Goal: Information Seeking & Learning: Learn about a topic

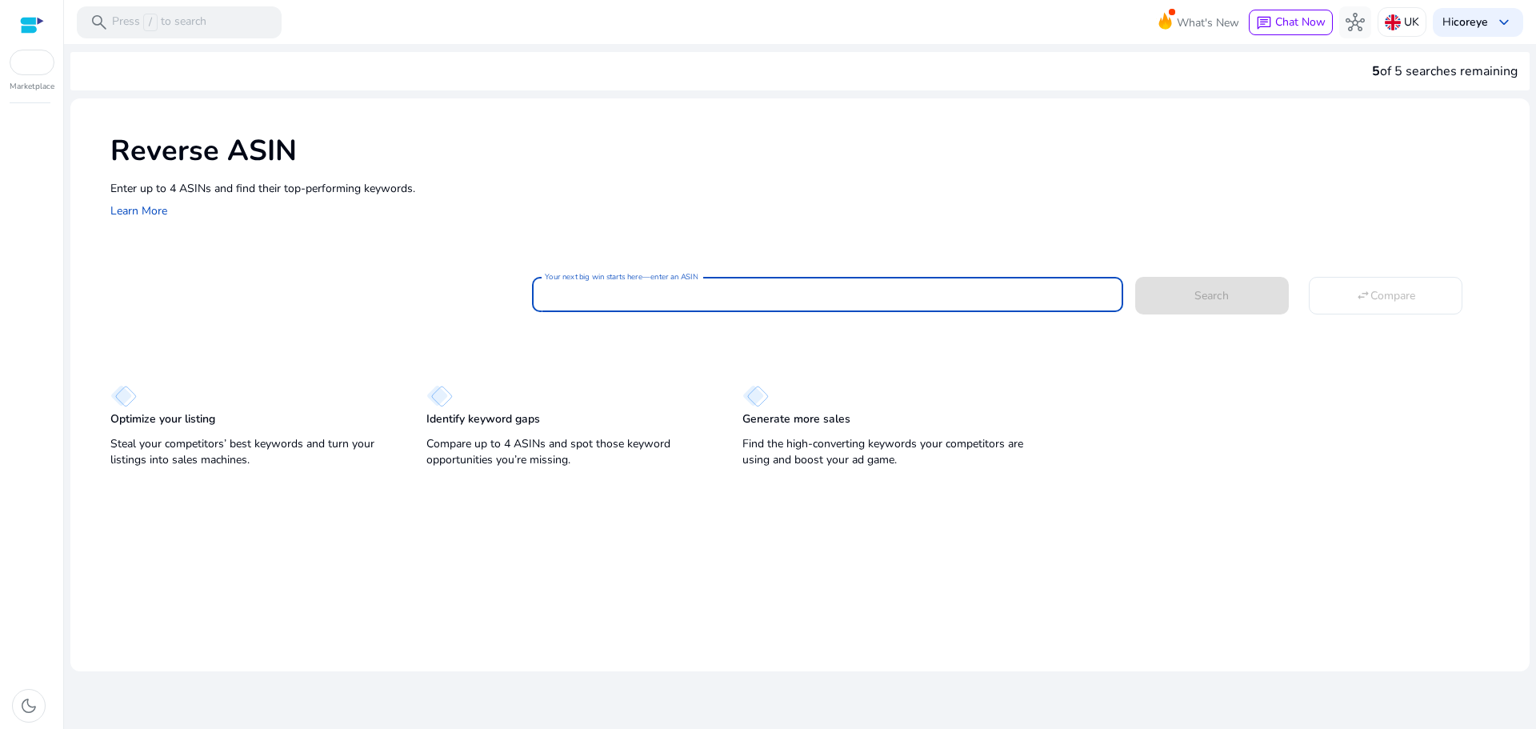
click at [732, 299] on input "Your next big win starts here—enter an ASIN" at bounding box center [827, 295] width 565 height 18
paste input "**********"
type input "**********"
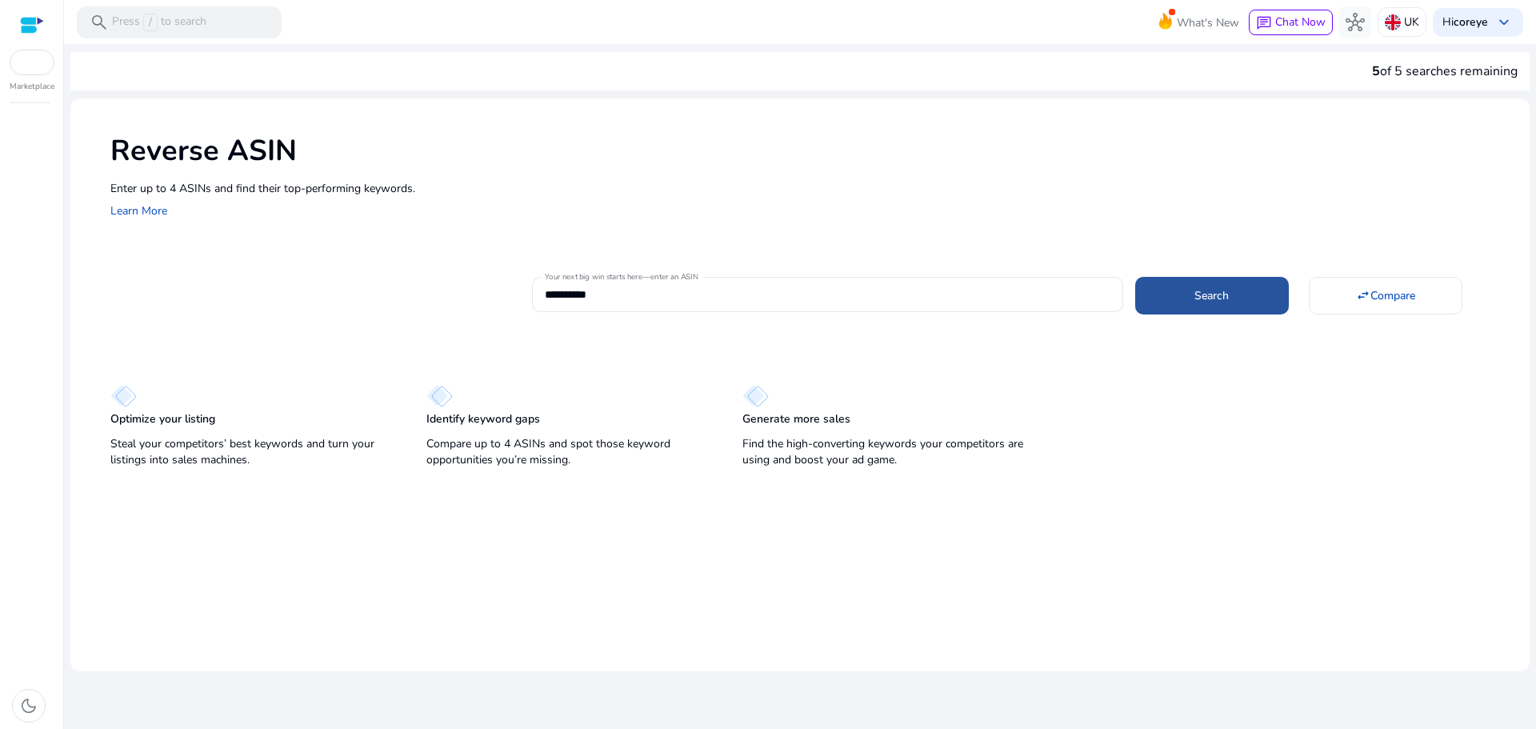
click at [1202, 307] on span at bounding box center [1212, 295] width 154 height 38
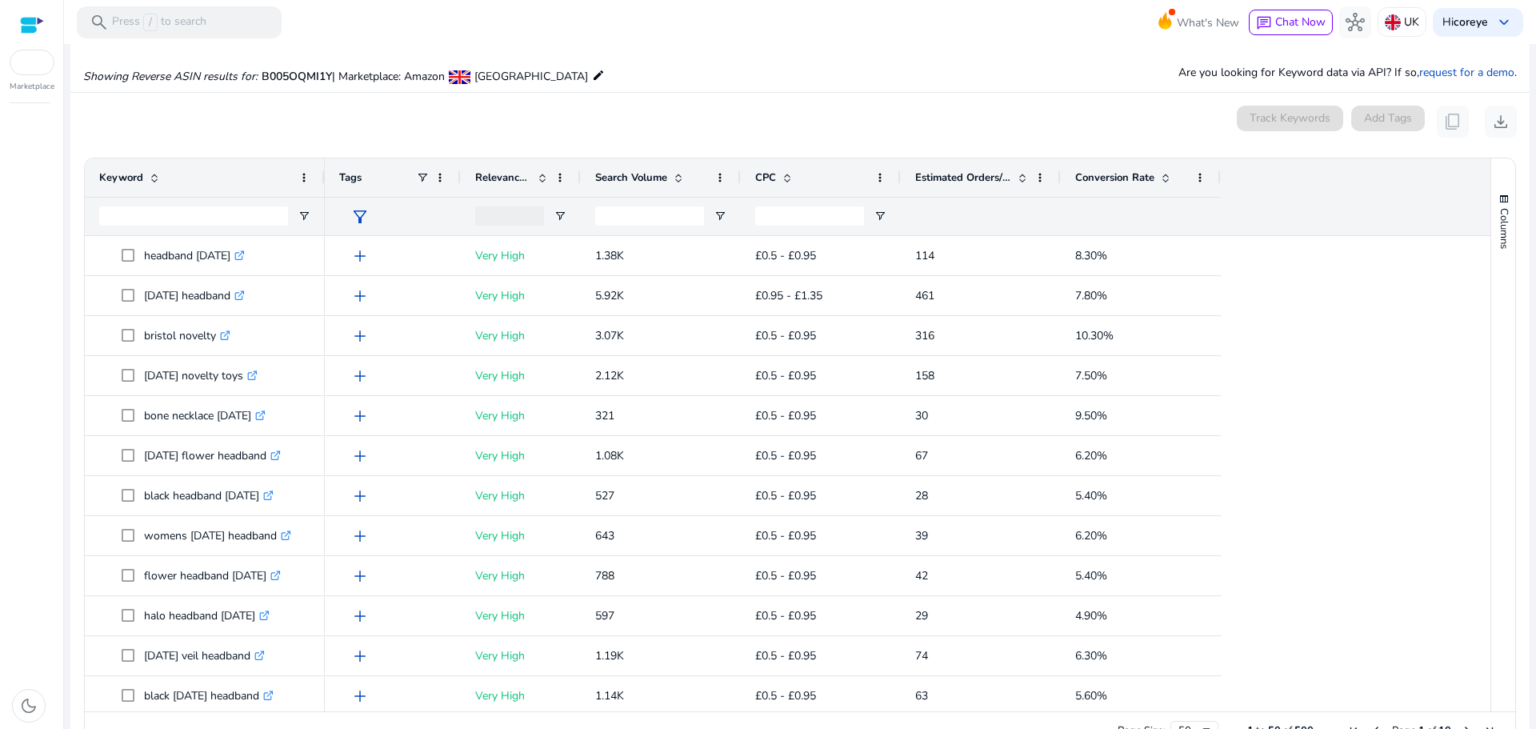
scroll to position [171, 0]
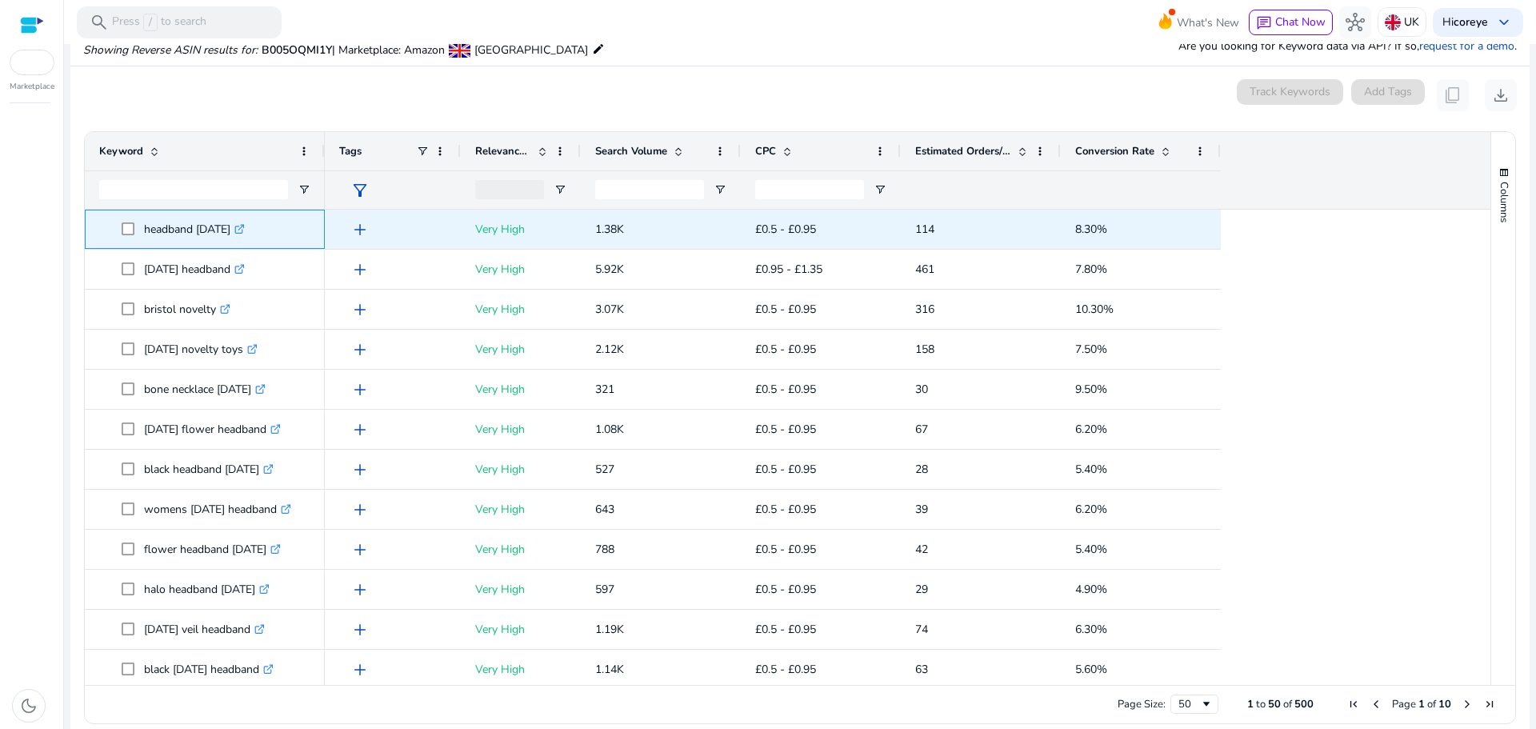
drag, startPoint x: 141, startPoint y: 226, endPoint x: 251, endPoint y: 224, distance: 110.4
click at [251, 224] on span "headband [DATE] .st0{fill:#2c8af8}" at bounding box center [216, 229] width 189 height 33
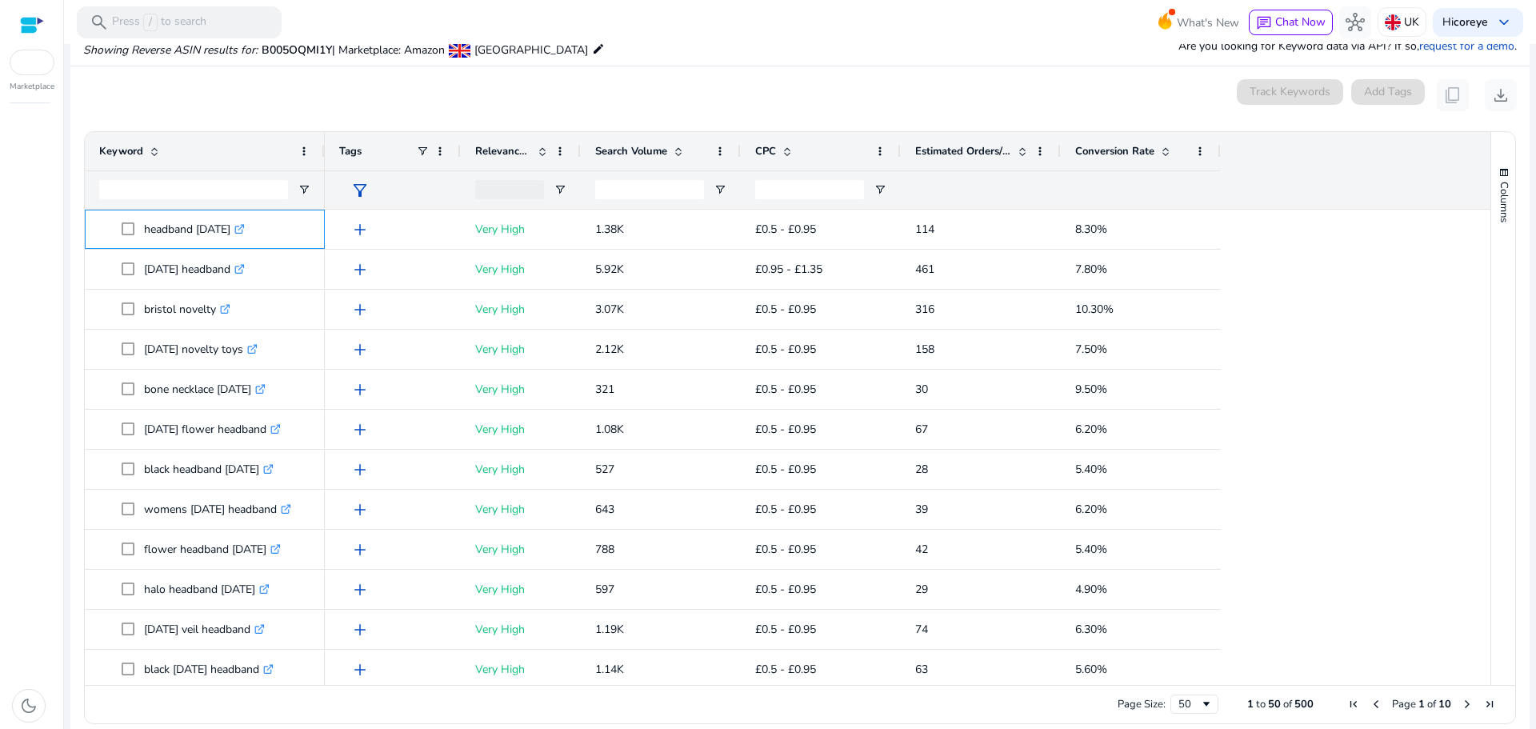
copy span "headband [DATE]"
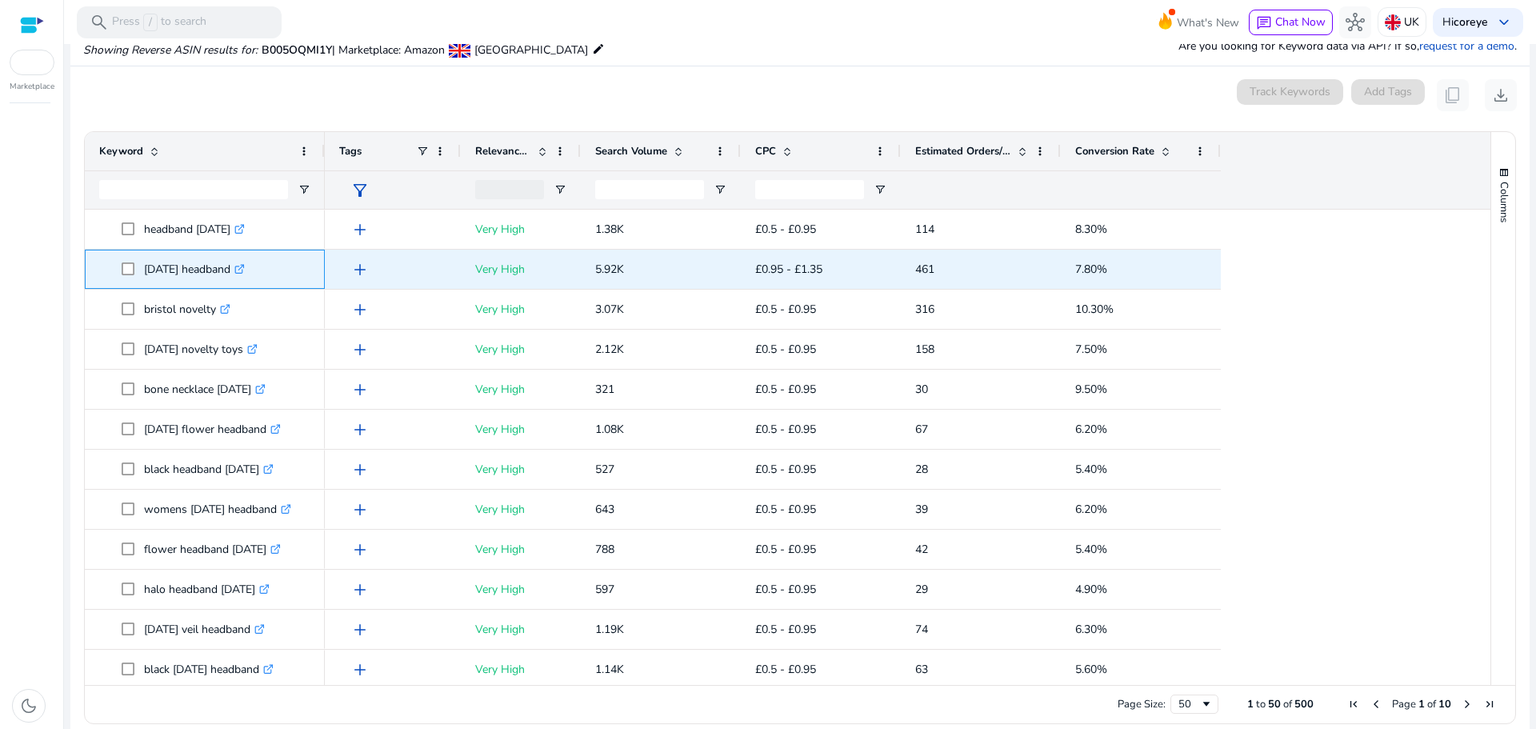
drag, startPoint x: 146, startPoint y: 270, endPoint x: 249, endPoint y: 277, distance: 103.4
click at [245, 277] on p "[DATE] headband .st0{fill:#2c8af8}" at bounding box center [194, 269] width 101 height 33
copy p "[DATE] headband"
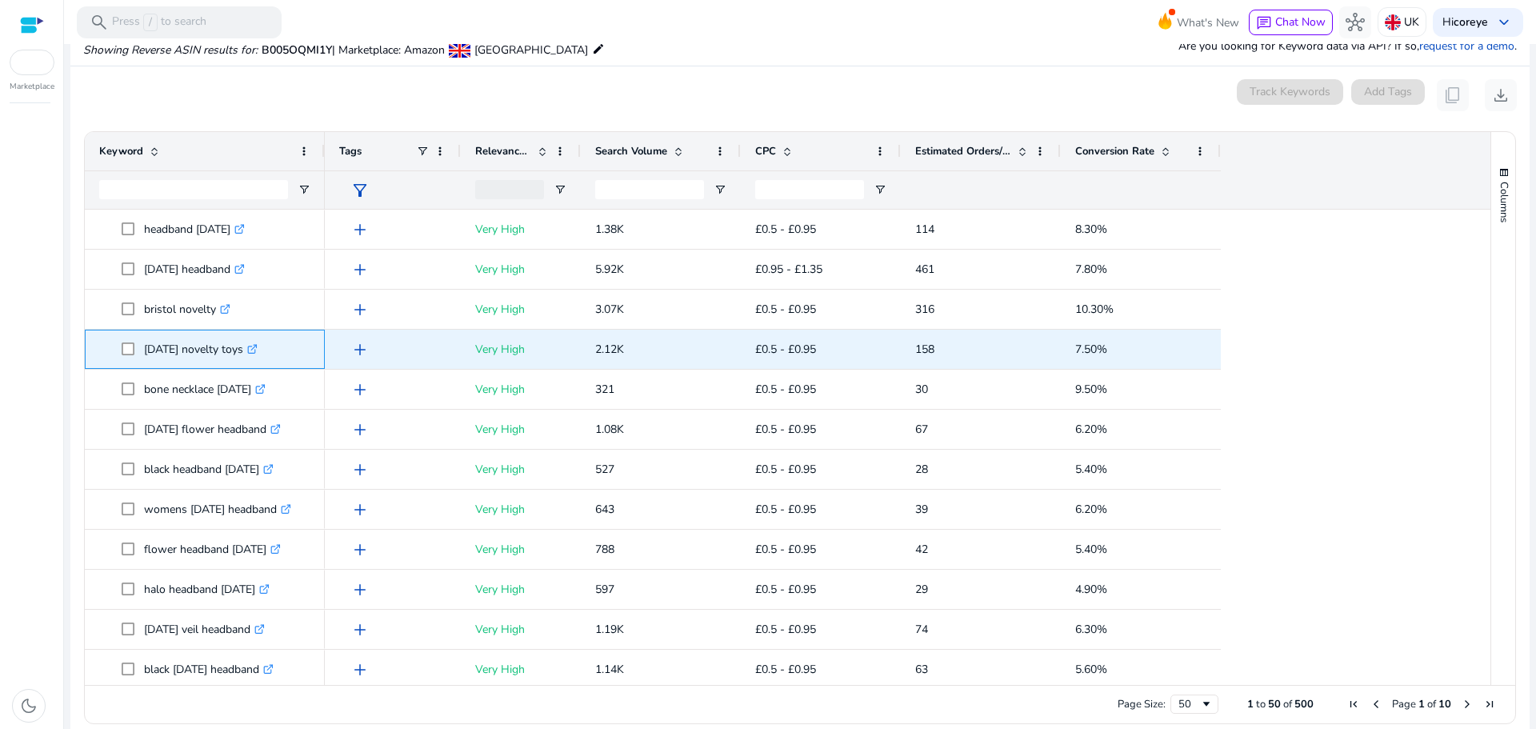
drag, startPoint x: 142, startPoint y: 346, endPoint x: 258, endPoint y: 350, distance: 116.9
click at [258, 350] on span "[DATE] novelty toys .st0{fill:#2c8af8}" at bounding box center [216, 349] width 189 height 33
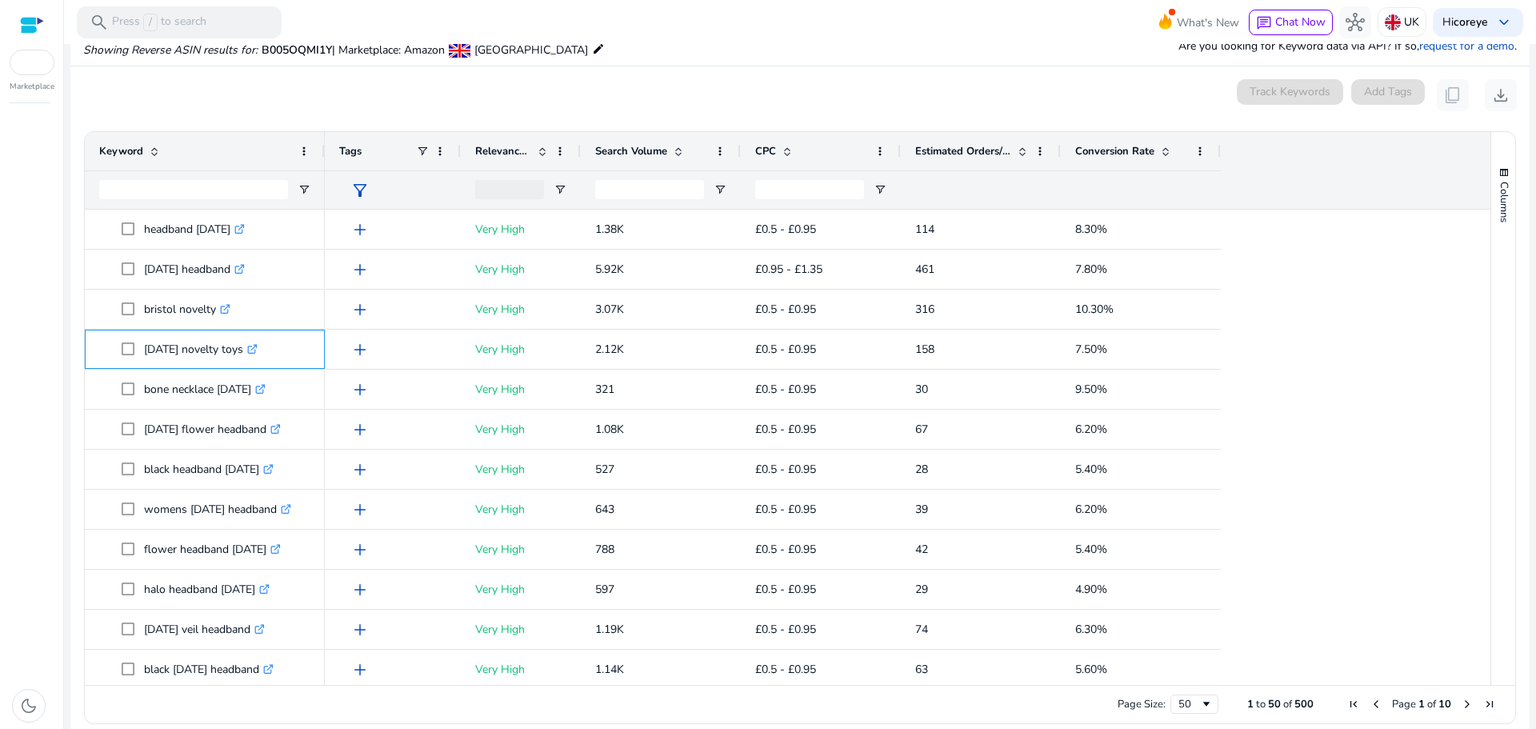
copy span "[DATE] novelty toys"
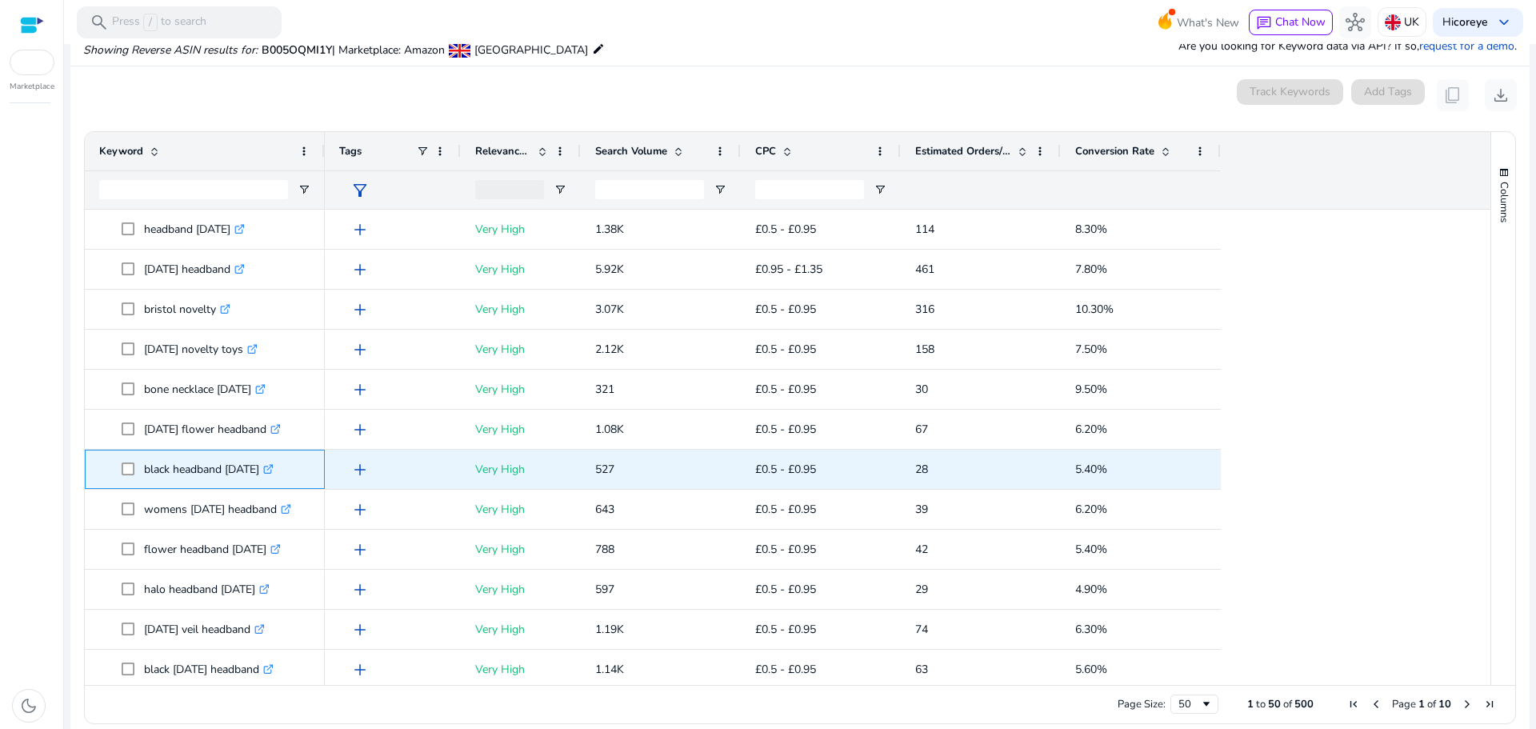
drag, startPoint x: 142, startPoint y: 466, endPoint x: 279, endPoint y: 471, distance: 136.9
click at [279, 471] on span "black headband [DATE] .st0{fill:#2c8af8}" at bounding box center [216, 469] width 189 height 33
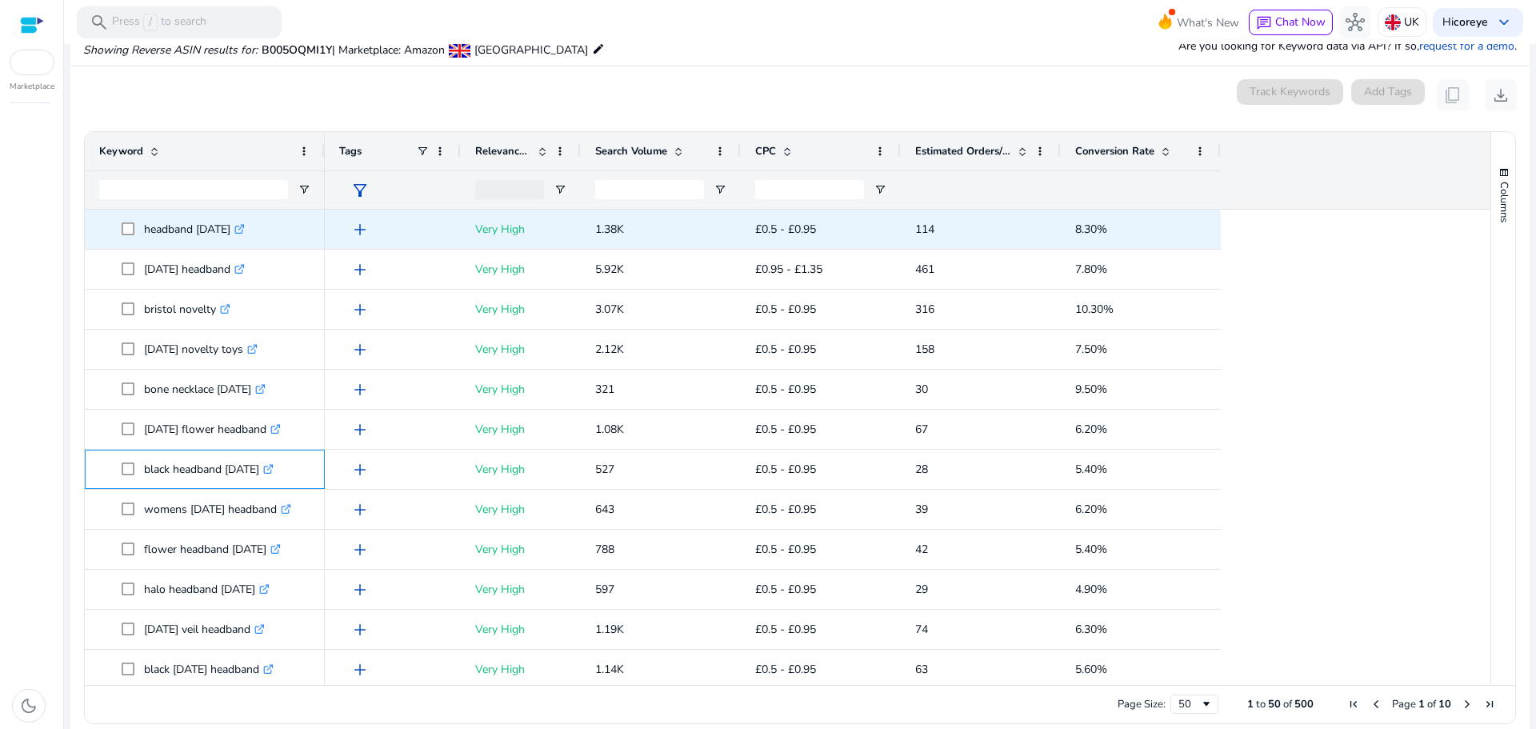
copy span "black headband [DATE]"
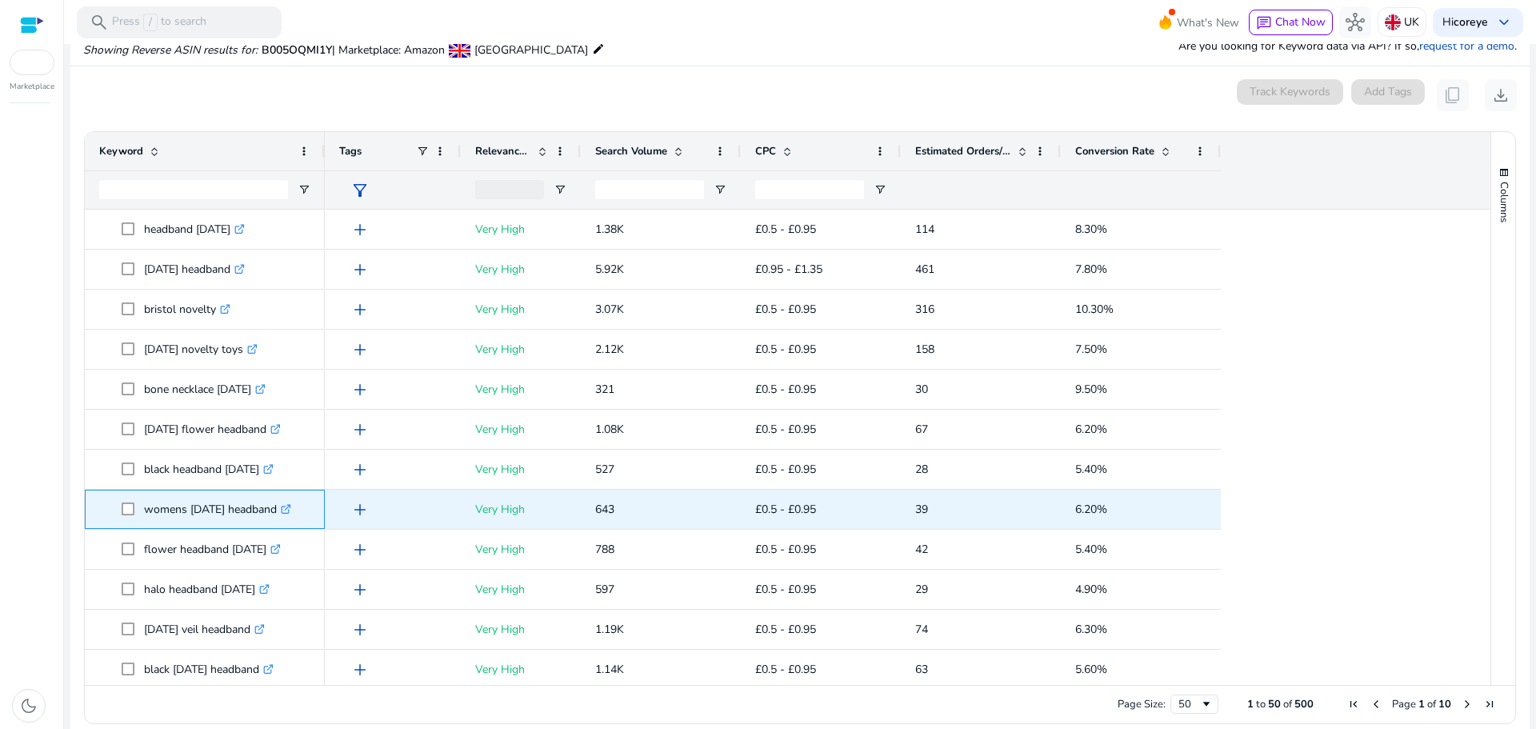
drag, startPoint x: 146, startPoint y: 514, endPoint x: 295, endPoint y: 512, distance: 148.8
click at [291, 512] on p "womens [DATE] headband .st0{fill:#2c8af8}" at bounding box center [217, 509] width 147 height 33
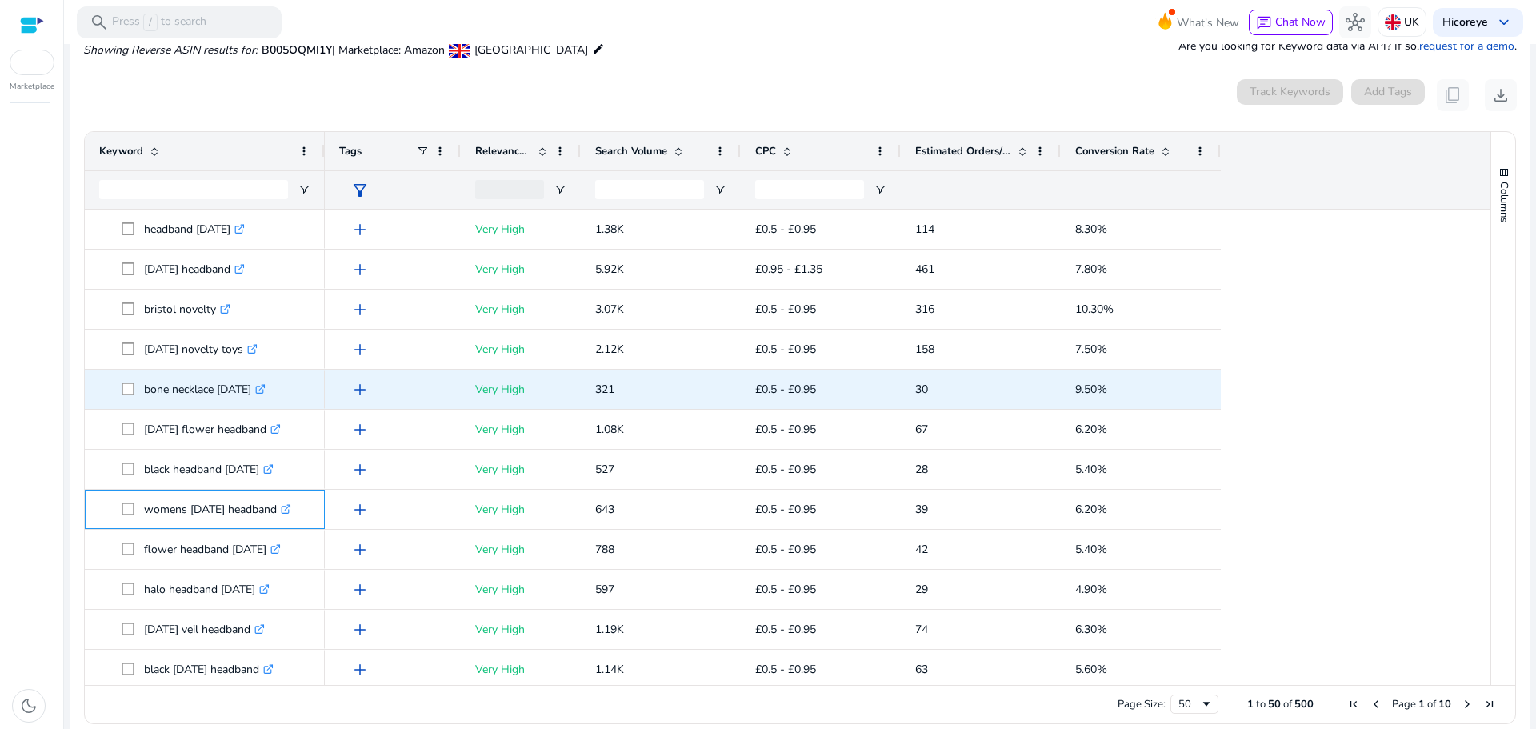
copy p "womens [DATE] headband"
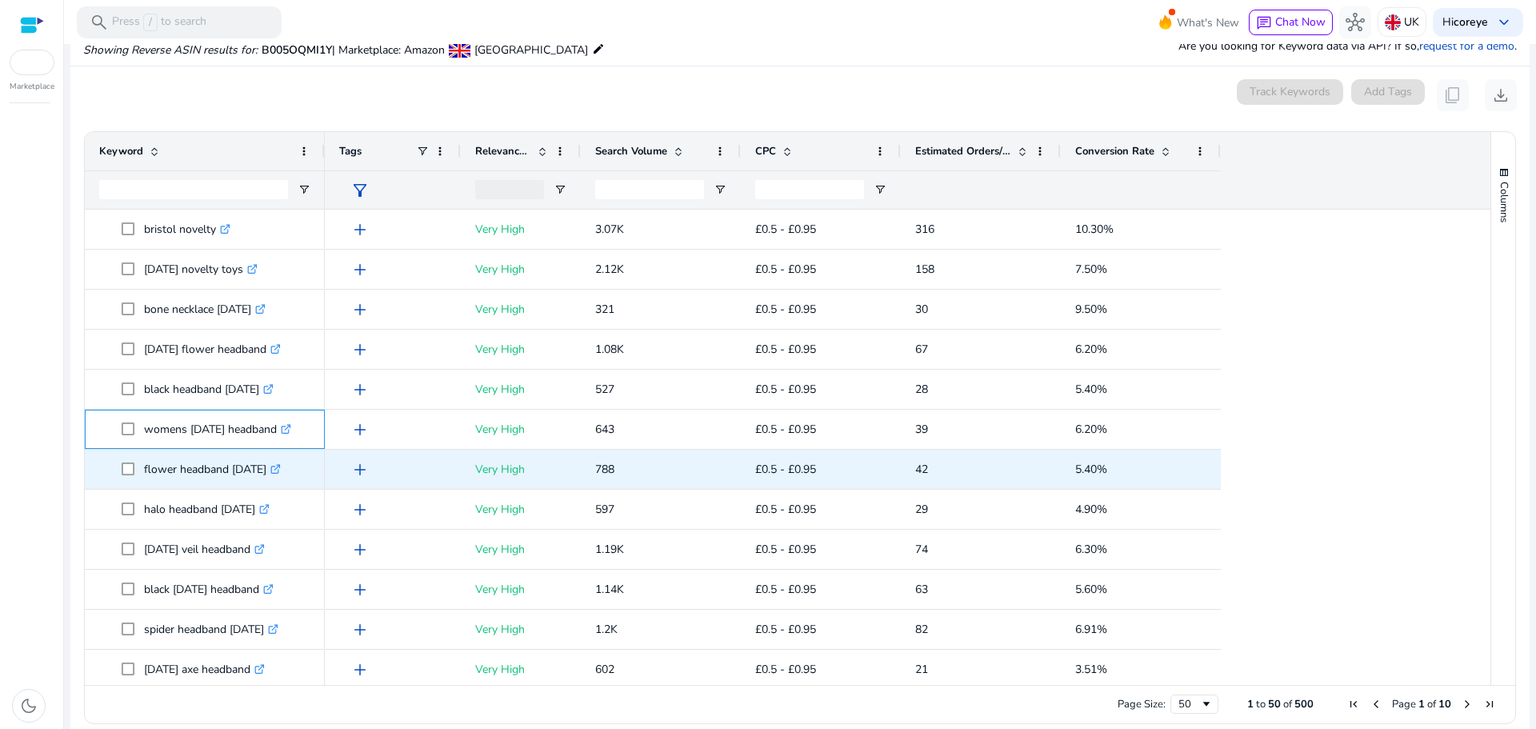
scroll to position [160, 0]
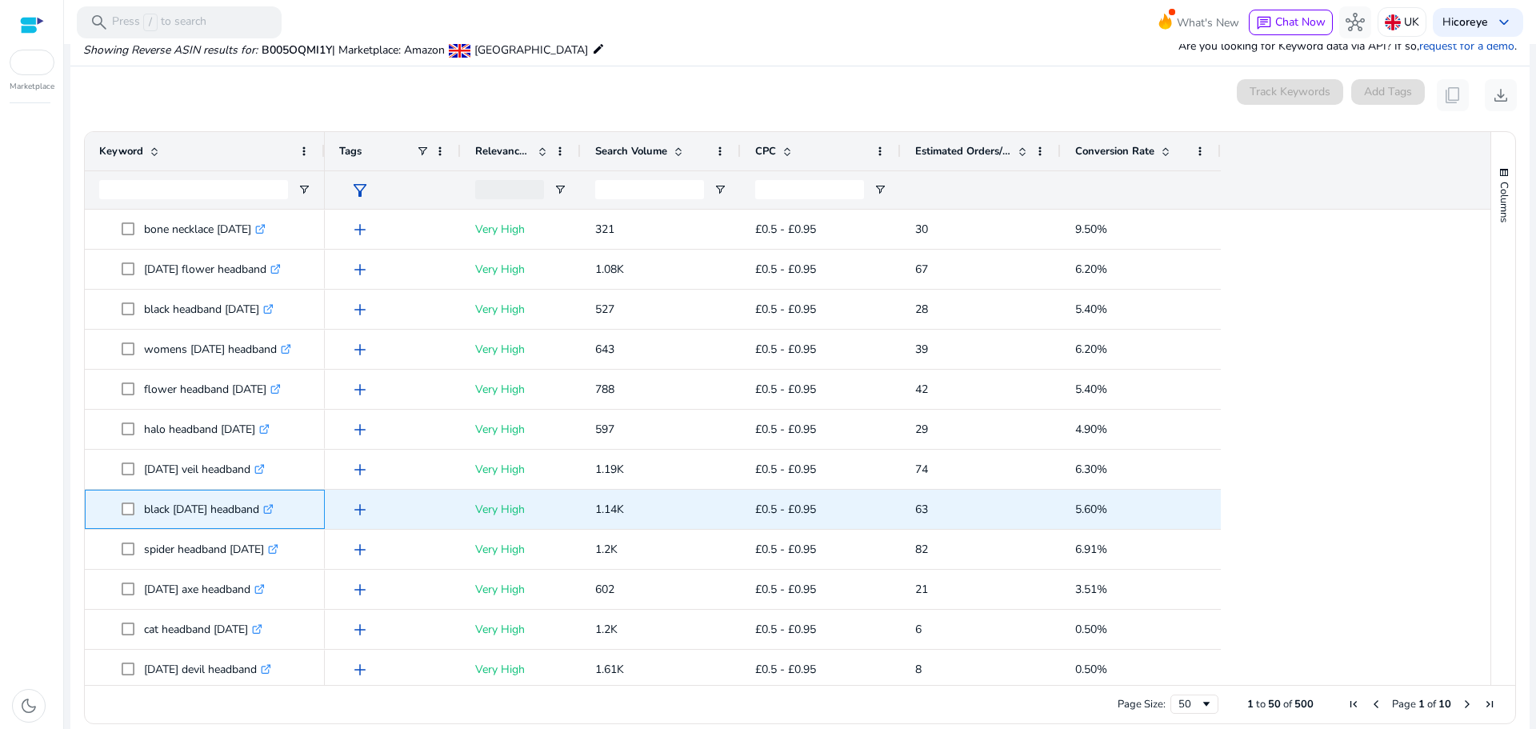
drag, startPoint x: 144, startPoint y: 504, endPoint x: 280, endPoint y: 505, distance: 136.0
click at [274, 505] on p "black [DATE] headband .st0{fill:#2c8af8}" at bounding box center [209, 509] width 130 height 33
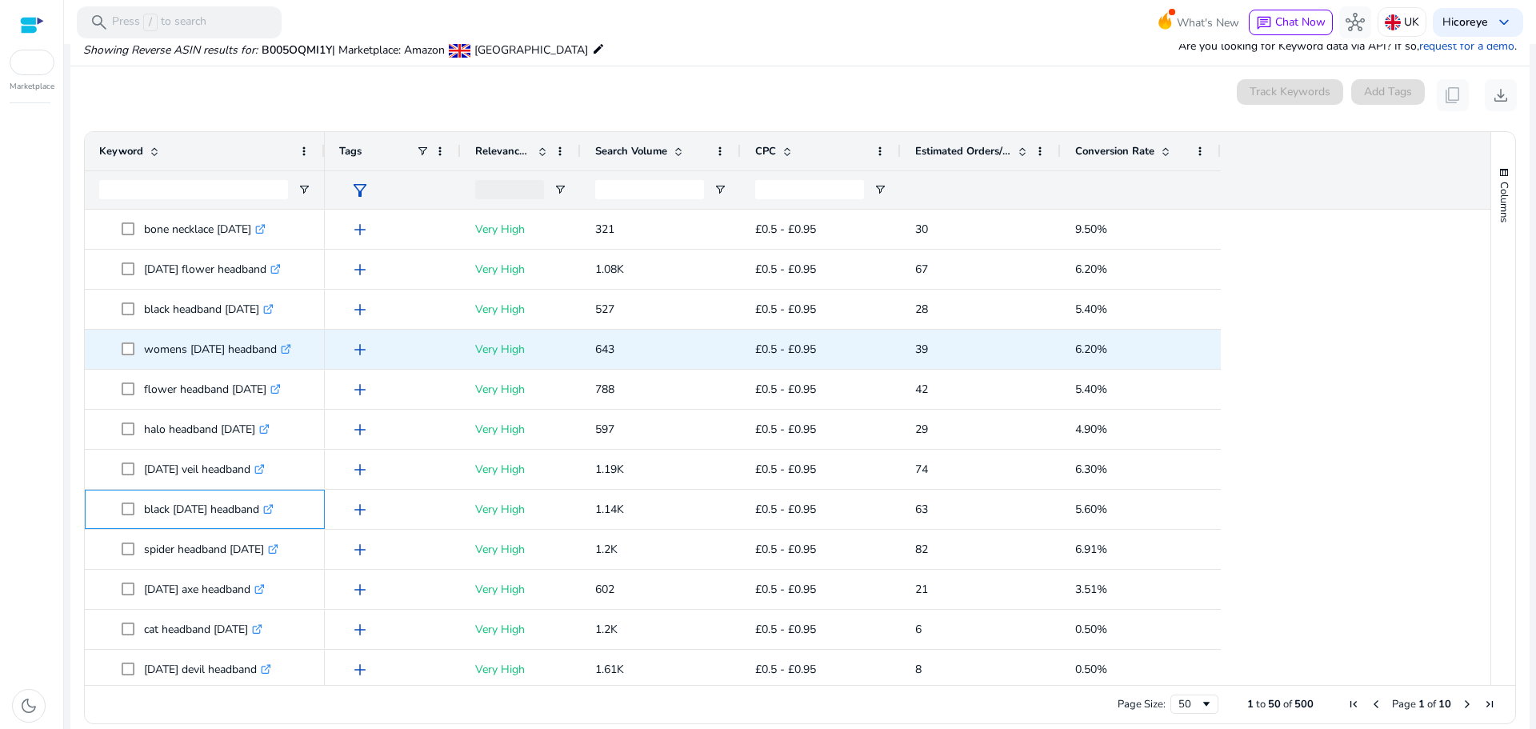
copy p "black [DATE] headband"
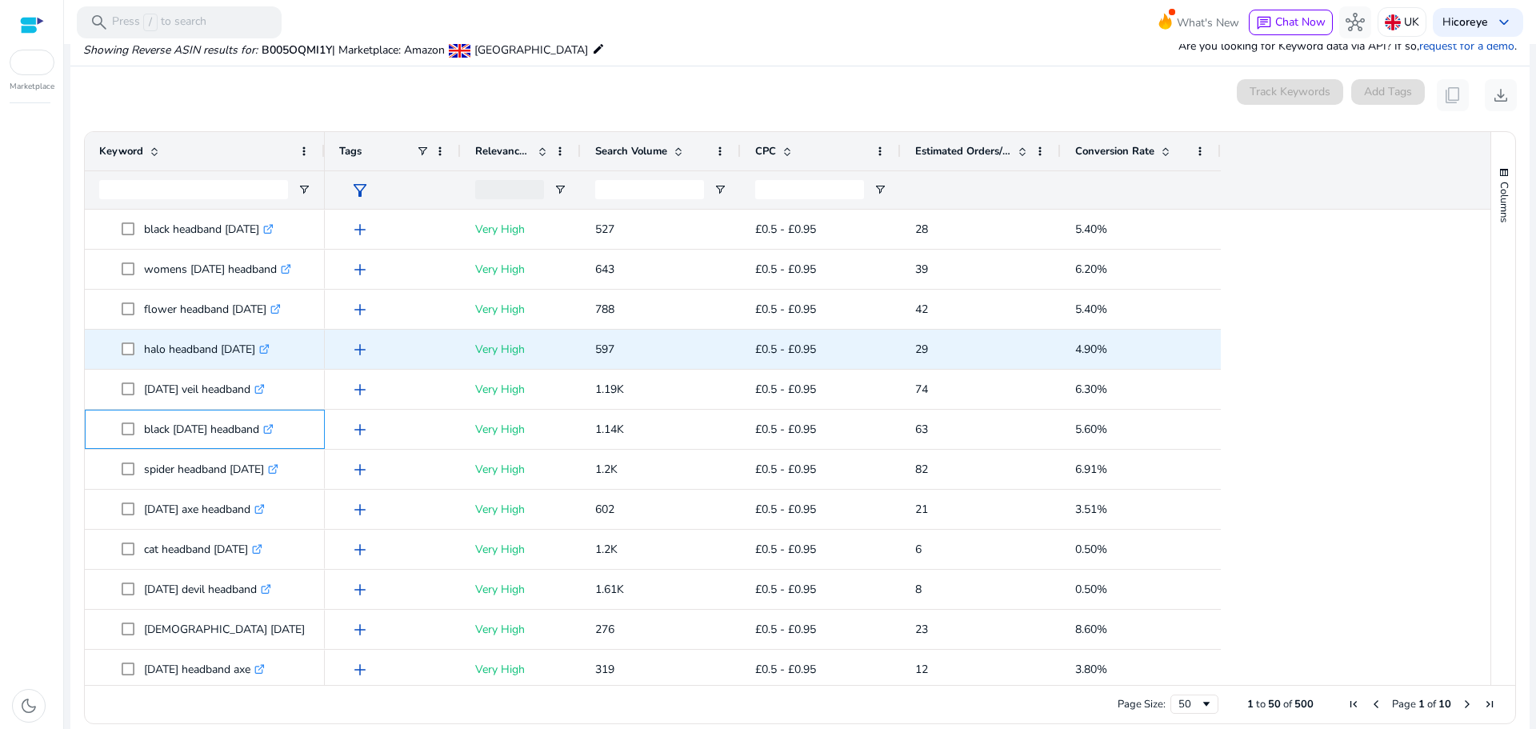
scroll to position [320, 0]
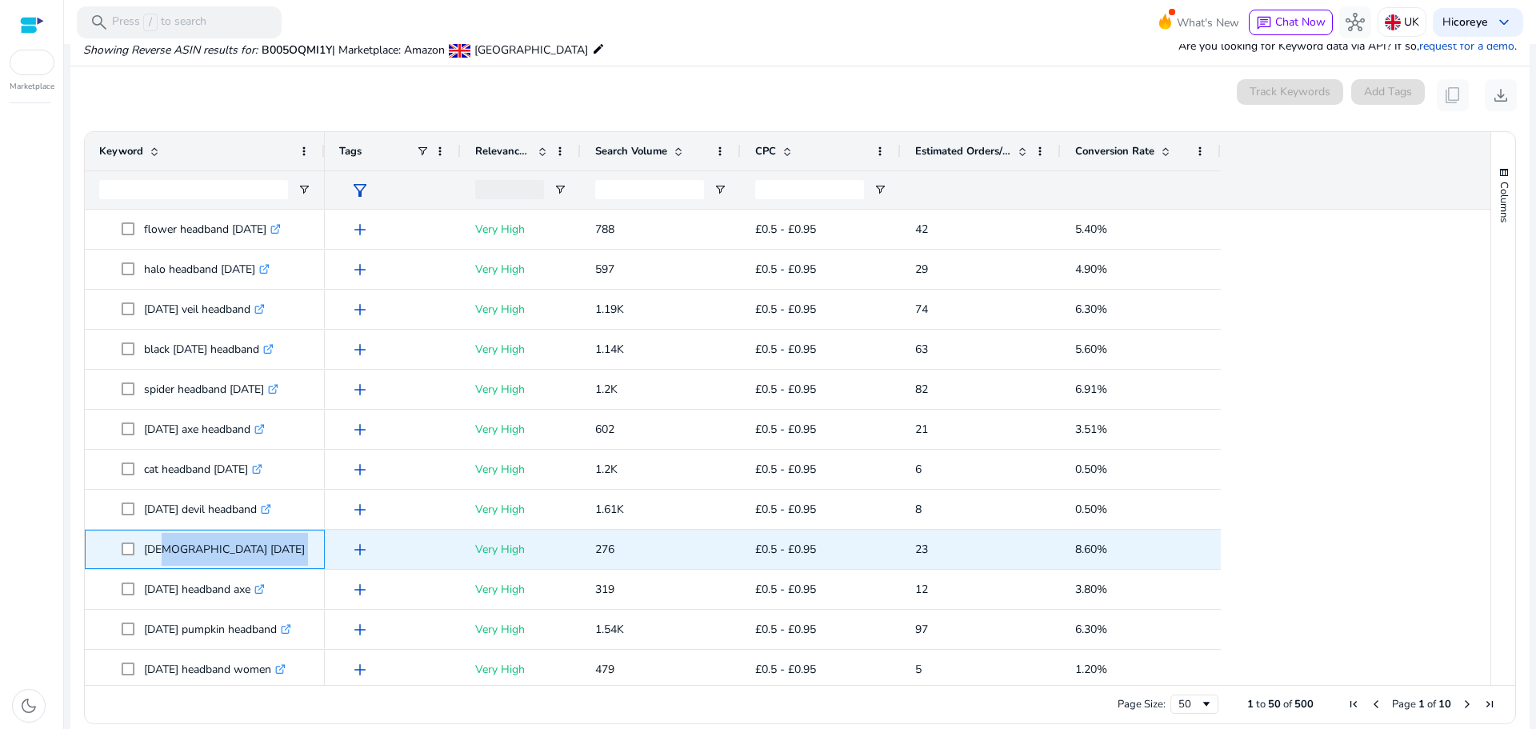
drag, startPoint x: 150, startPoint y: 540, endPoint x: 282, endPoint y: 544, distance: 131.2
click at [282, 544] on p "[DEMOGRAPHIC_DATA] [DATE] headband .st0{fill:#2c8af8}" at bounding box center [257, 549] width 227 height 33
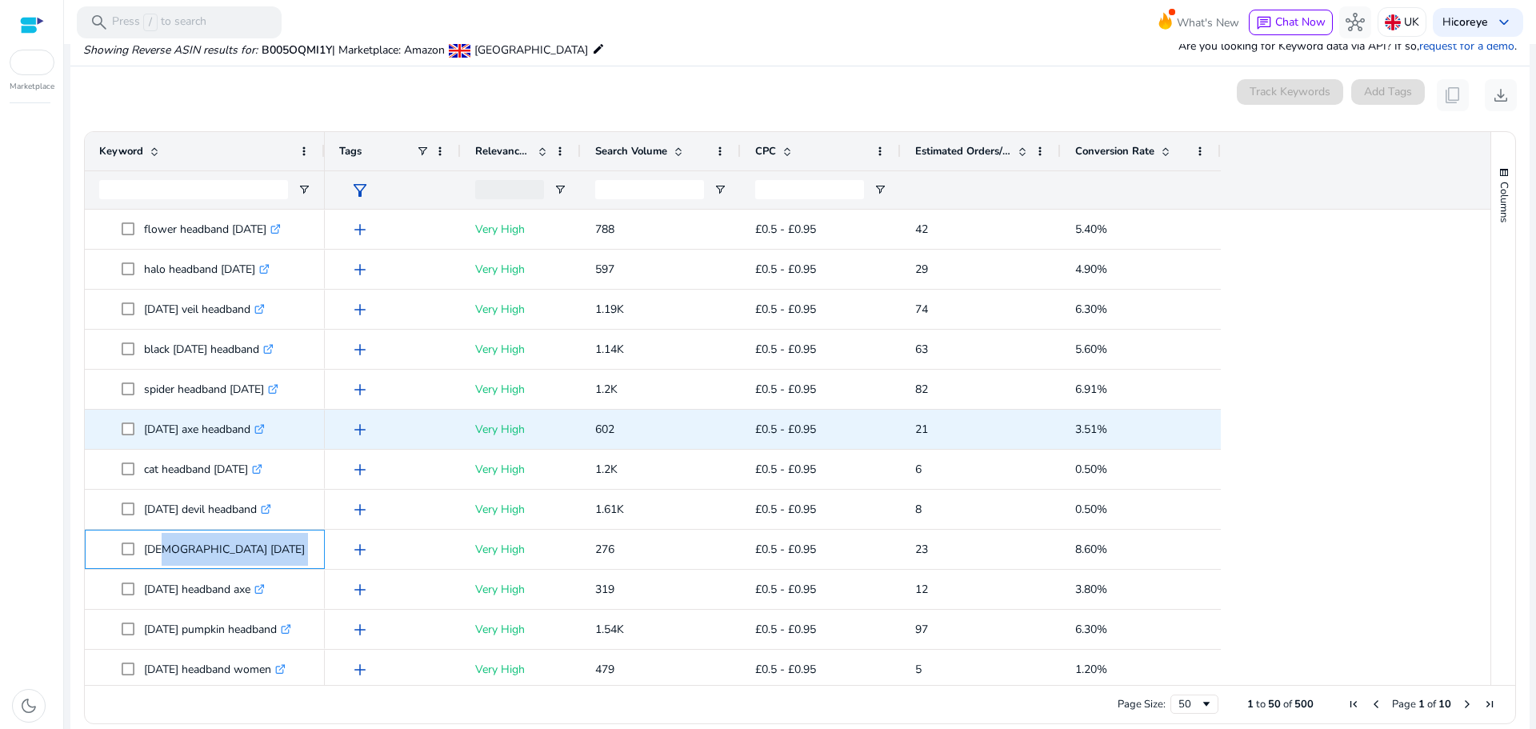
copy p "dies [DATE] headband"
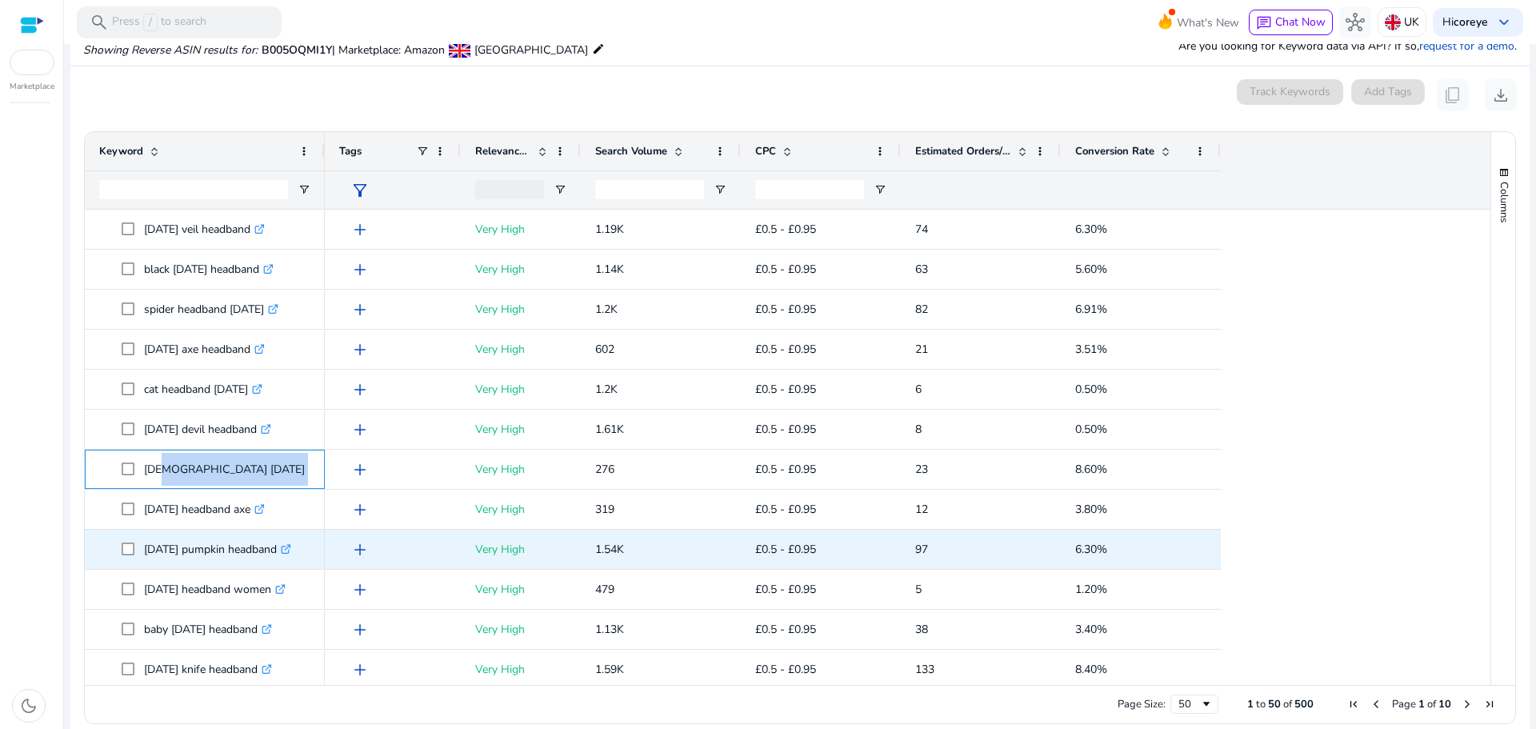
scroll to position [480, 0]
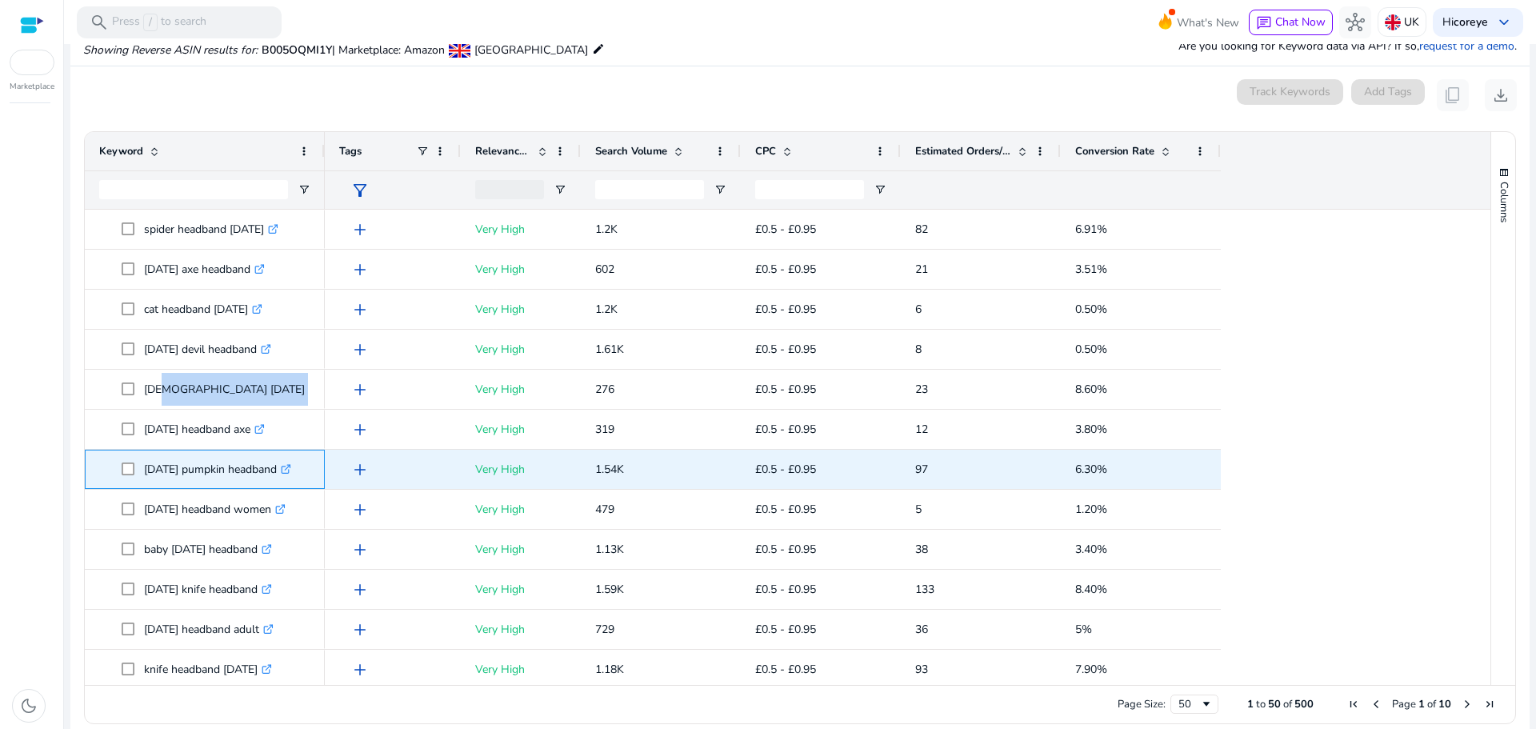
drag, startPoint x: 142, startPoint y: 465, endPoint x: 296, endPoint y: 458, distance: 153.7
click at [296, 458] on span "[DATE] pumpkin headband .st0{fill:#2c8af8}" at bounding box center [216, 469] width 189 height 33
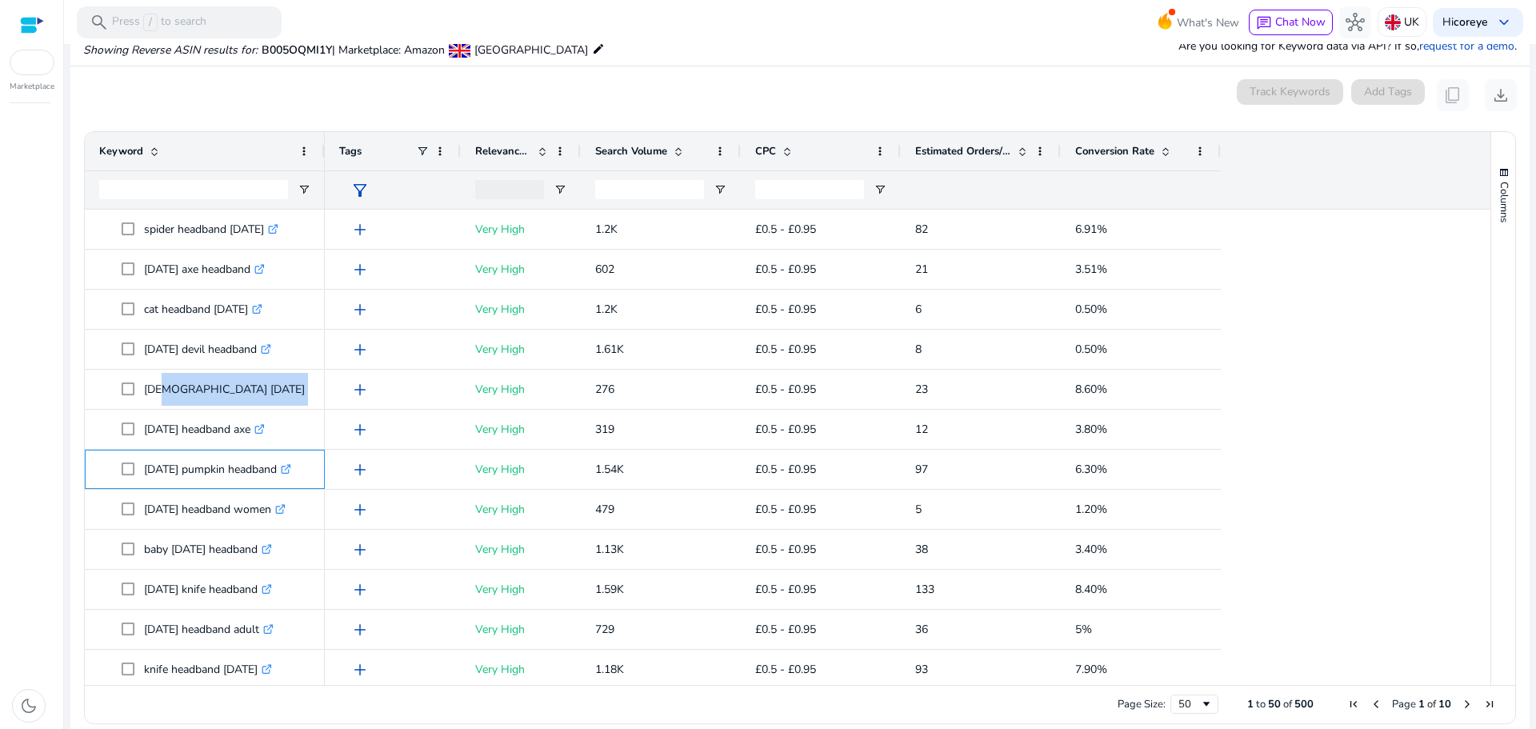
copy span "[DATE] pumpkin headband"
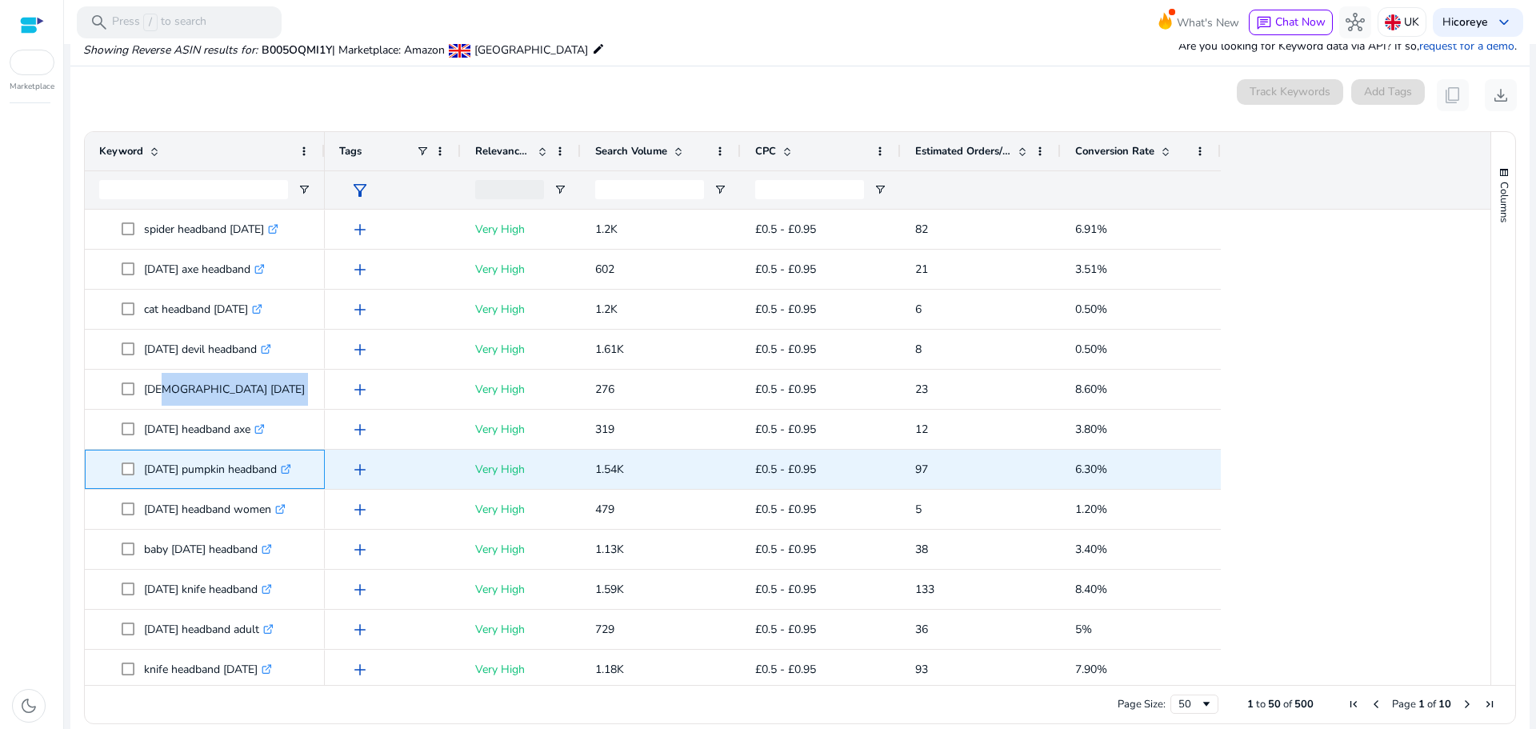
scroll to position [560, 0]
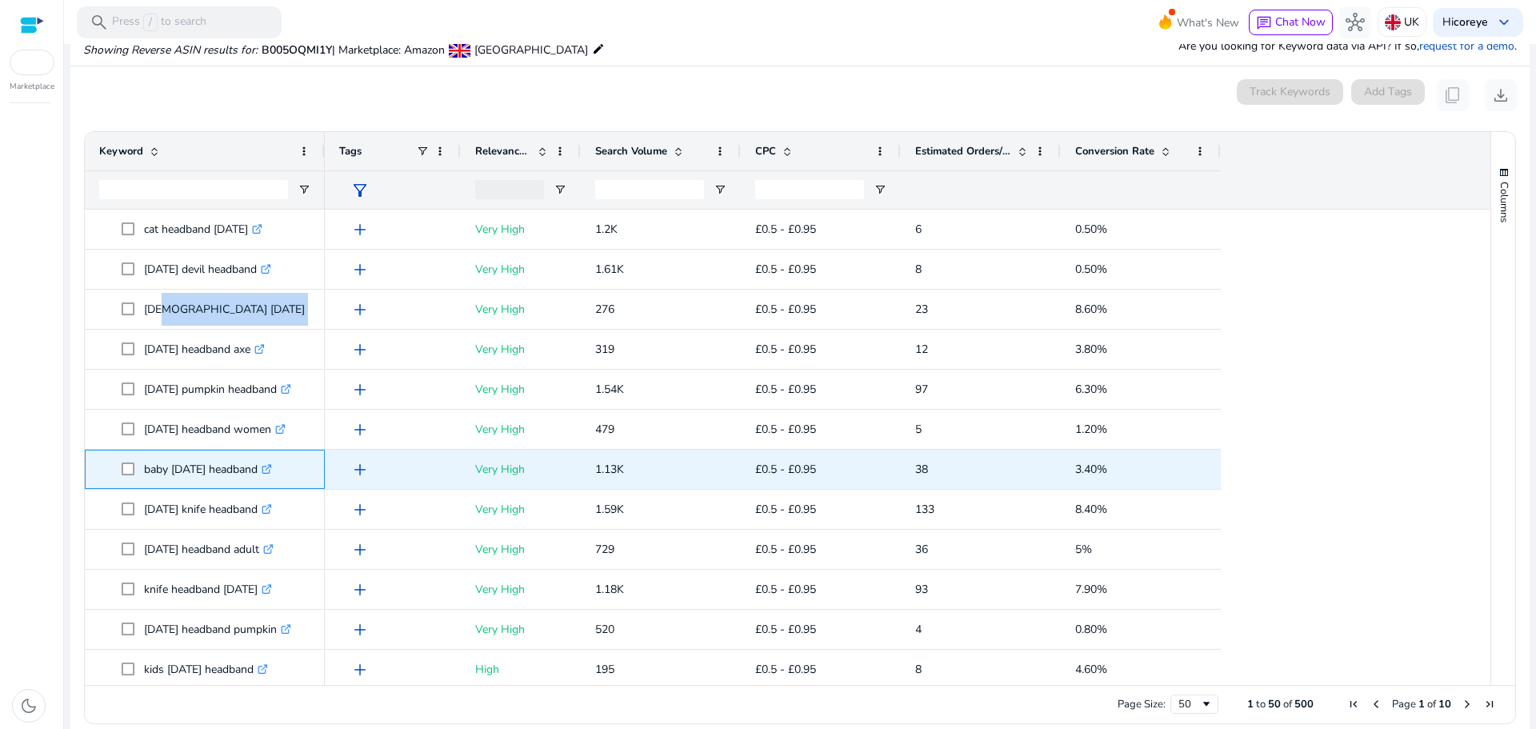
drag, startPoint x: 151, startPoint y: 469, endPoint x: 274, endPoint y: 465, distance: 123.2
click at [272, 465] on p "baby [DATE] headband .st0{fill:#2c8af8}" at bounding box center [208, 469] width 128 height 33
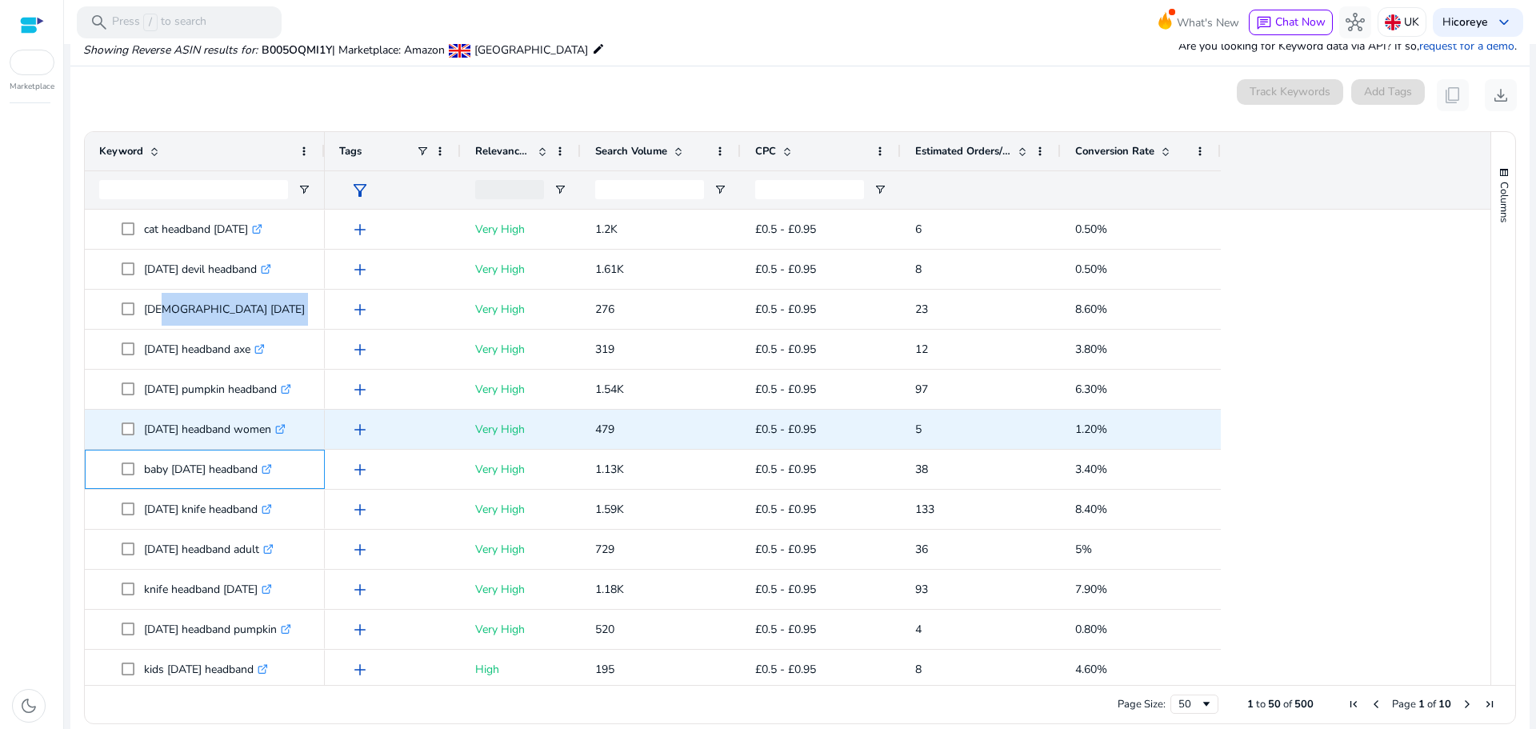
copy p "baby [DATE] headband"
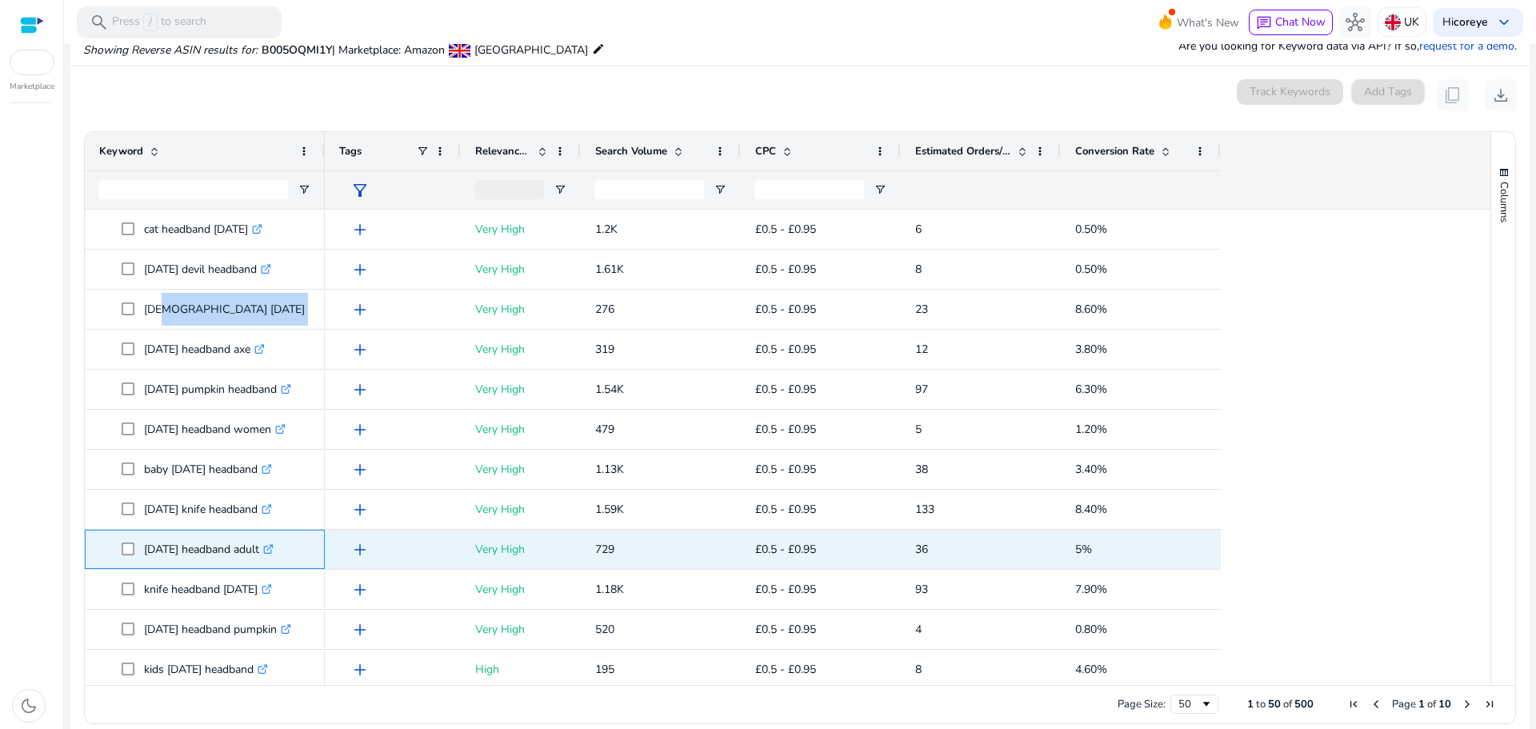
drag, startPoint x: 146, startPoint y: 541, endPoint x: 278, endPoint y: 546, distance: 132.1
click at [274, 546] on p "[DATE] headband adult .st0{fill:#2c8af8}" at bounding box center [209, 549] width 130 height 33
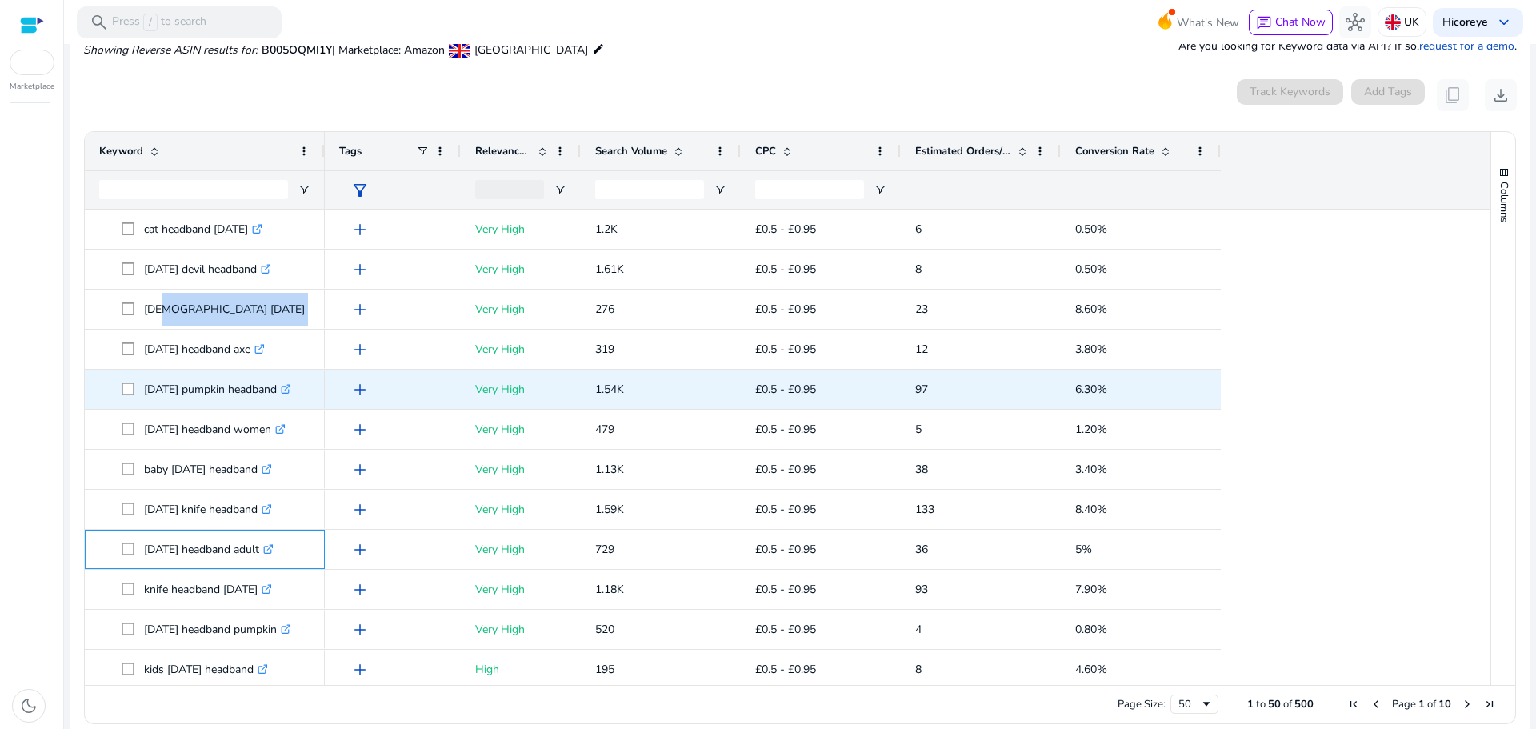
copy p "[DATE] headband adult"
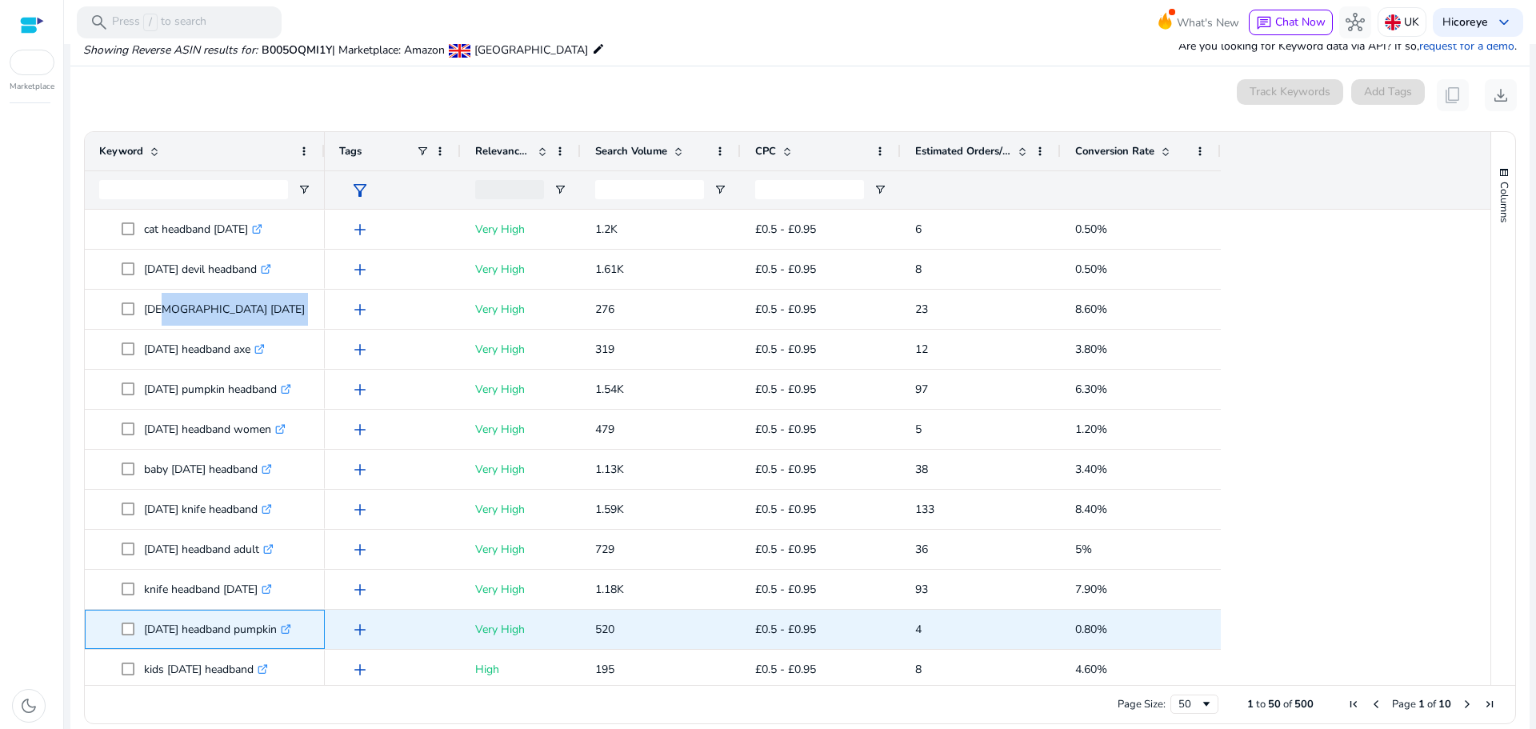
drag, startPoint x: 142, startPoint y: 627, endPoint x: 294, endPoint y: 636, distance: 151.4
click at [294, 636] on span "[DATE] headband pumpkin .st0{fill:#2c8af8}" at bounding box center [216, 629] width 189 height 33
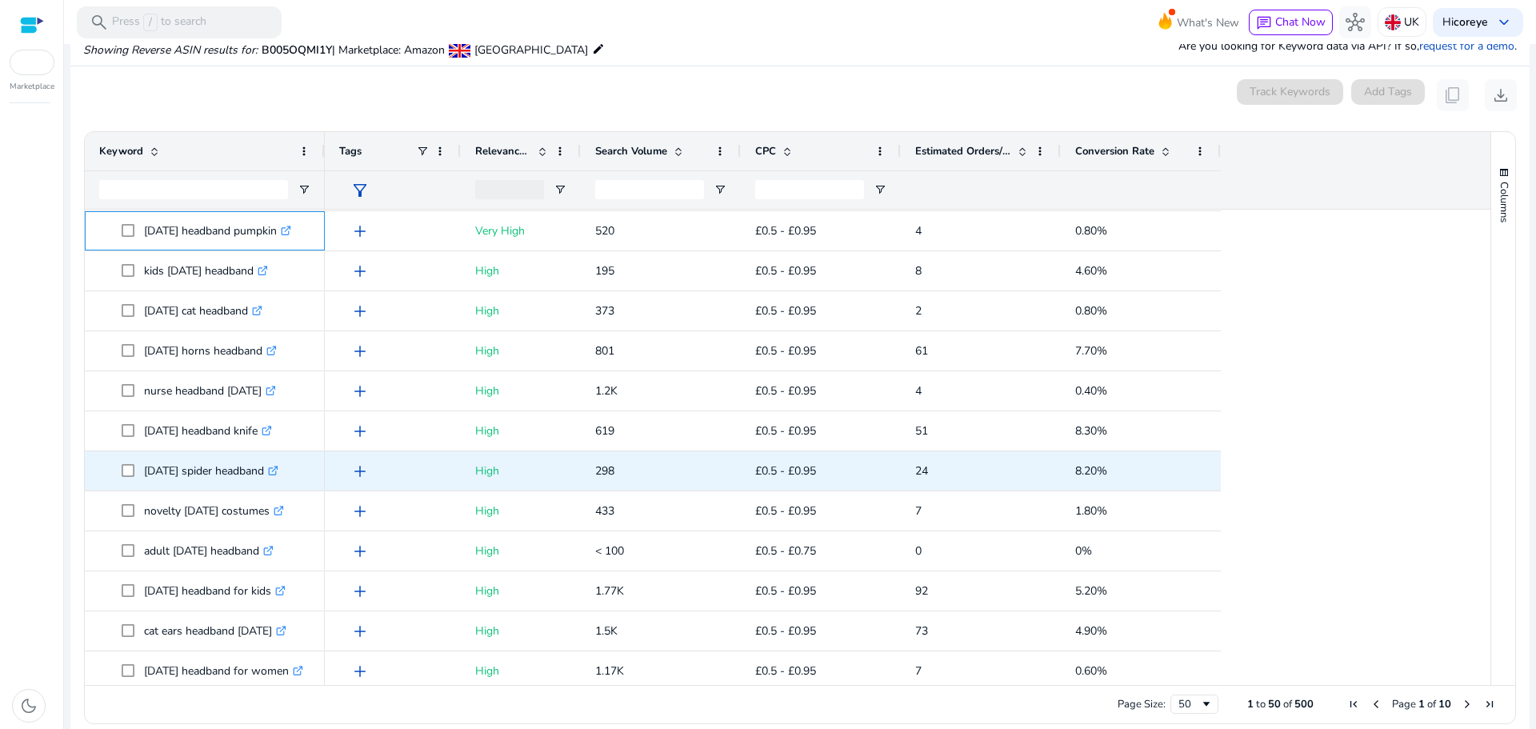
scroll to position [960, 0]
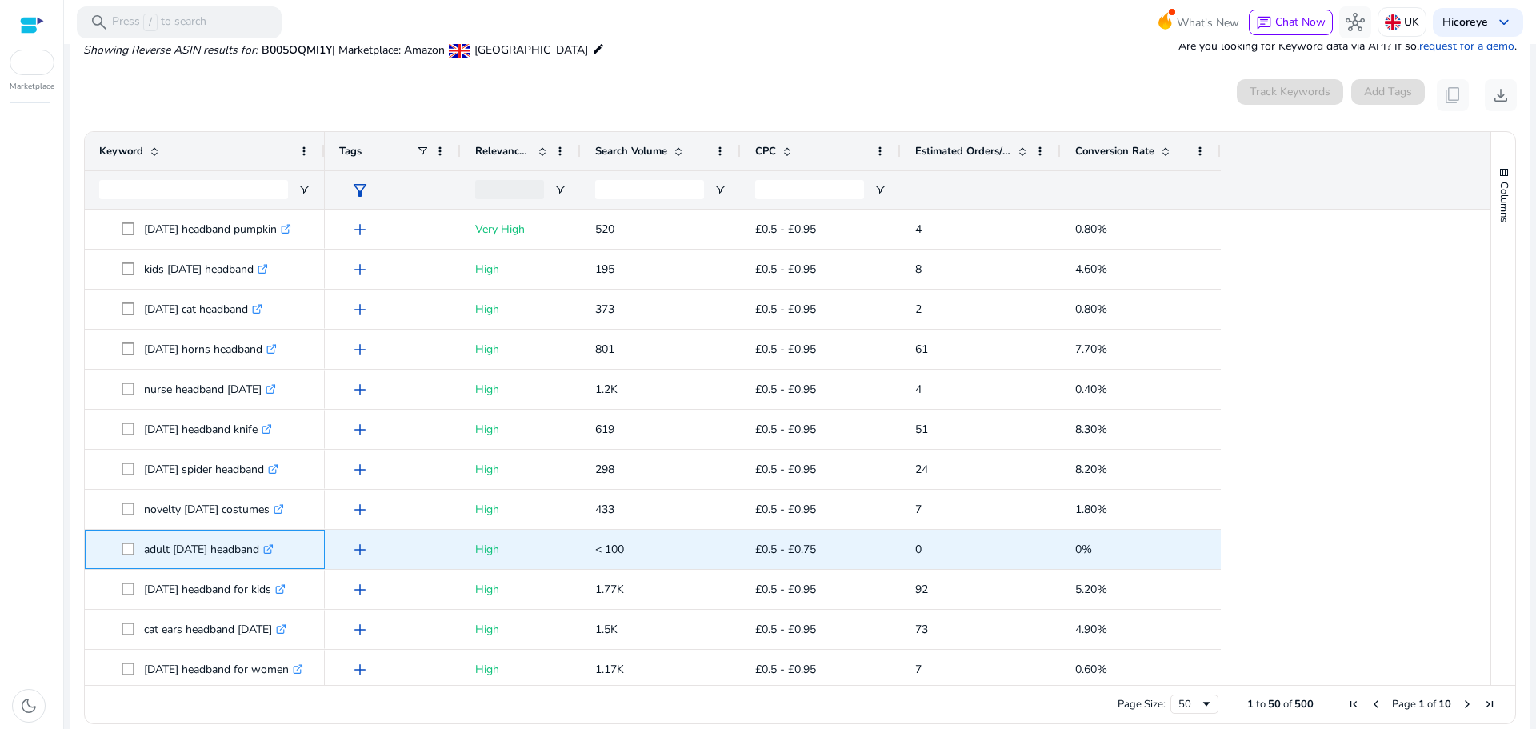
drag, startPoint x: 143, startPoint y: 549, endPoint x: 277, endPoint y: 534, distance: 134.4
click at [277, 534] on span "adult [DATE] headband .st0{fill:#2c8af8}" at bounding box center [216, 549] width 189 height 33
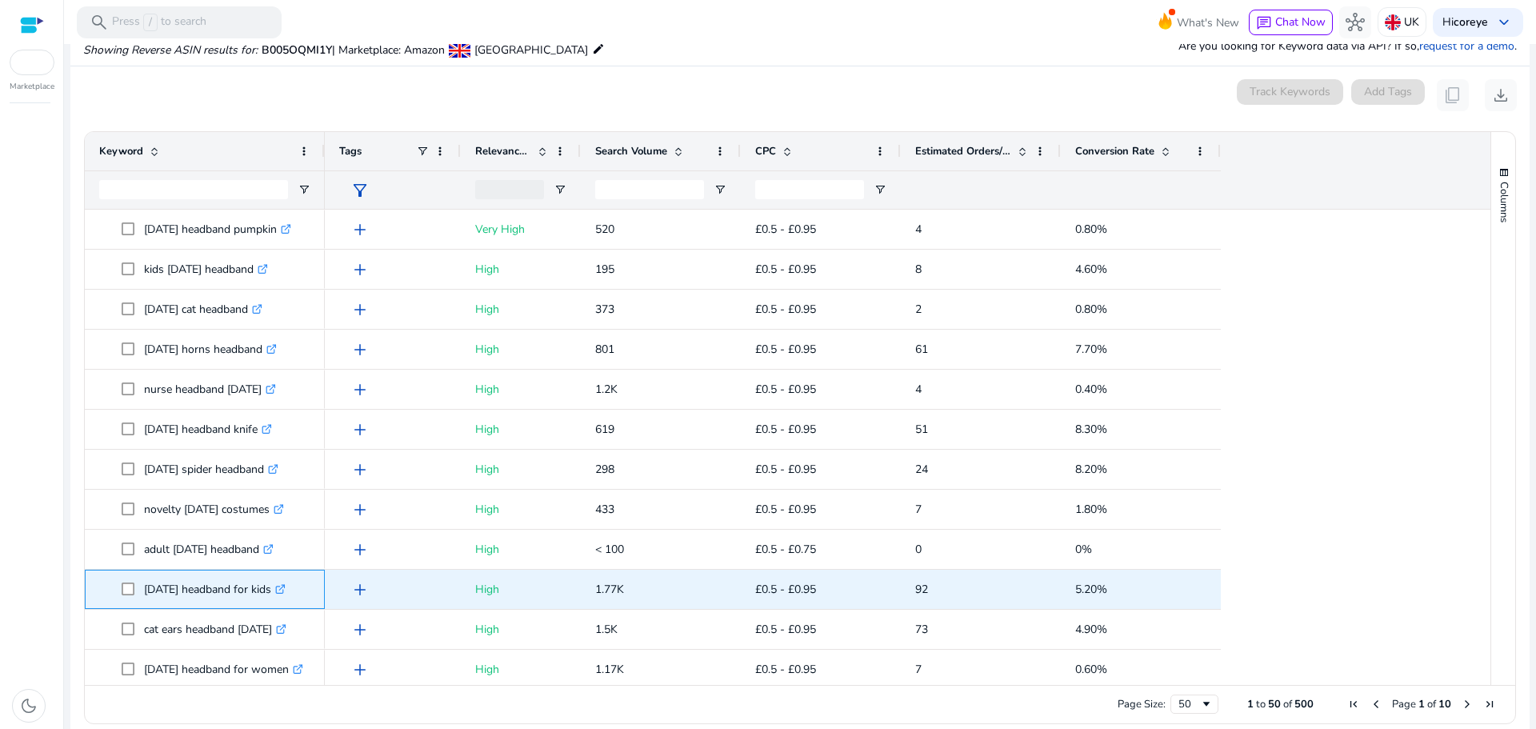
drag, startPoint x: 142, startPoint y: 587, endPoint x: 288, endPoint y: 597, distance: 145.9
click at [288, 597] on span "[DATE] headband for kids .st0{fill:#2c8af8}" at bounding box center [216, 589] width 189 height 33
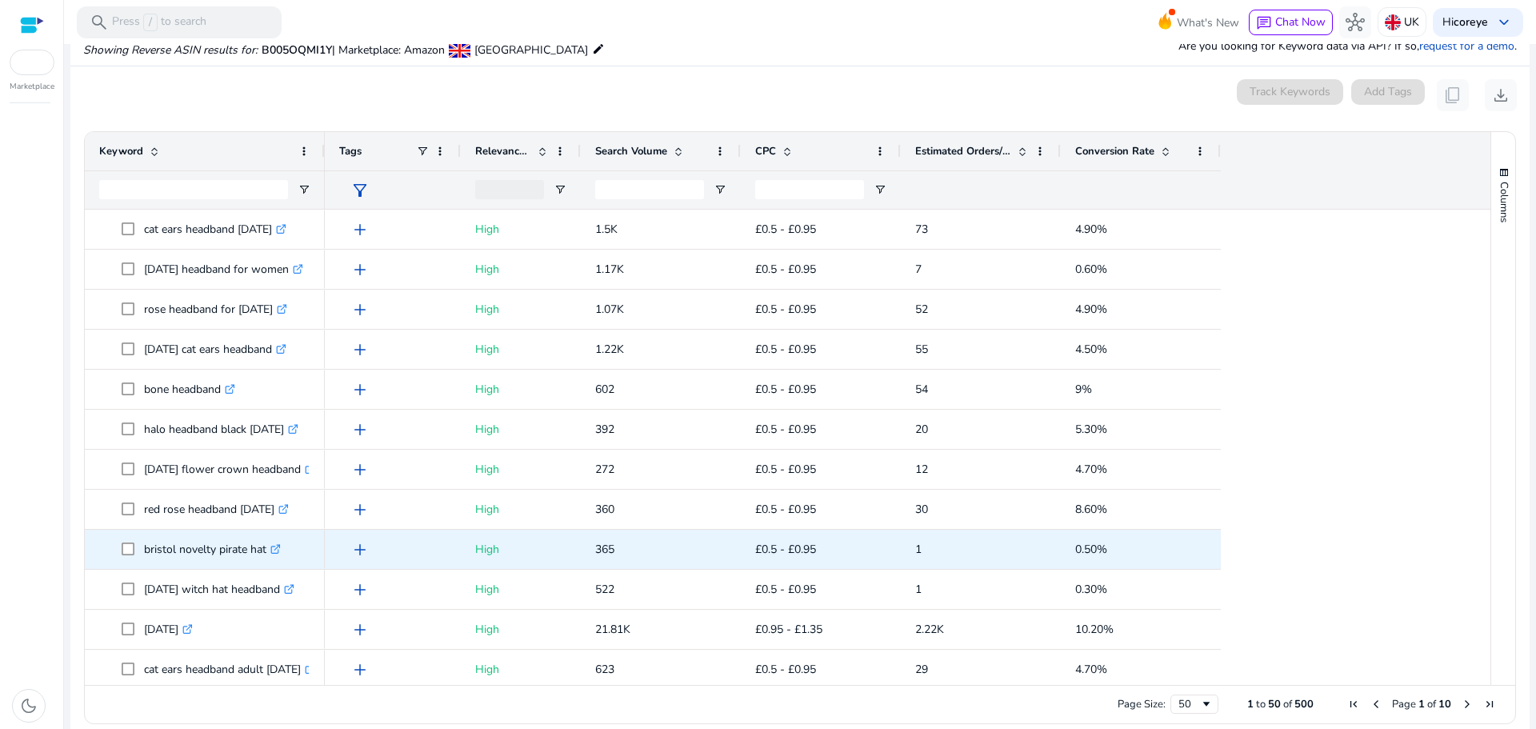
scroll to position [0, 0]
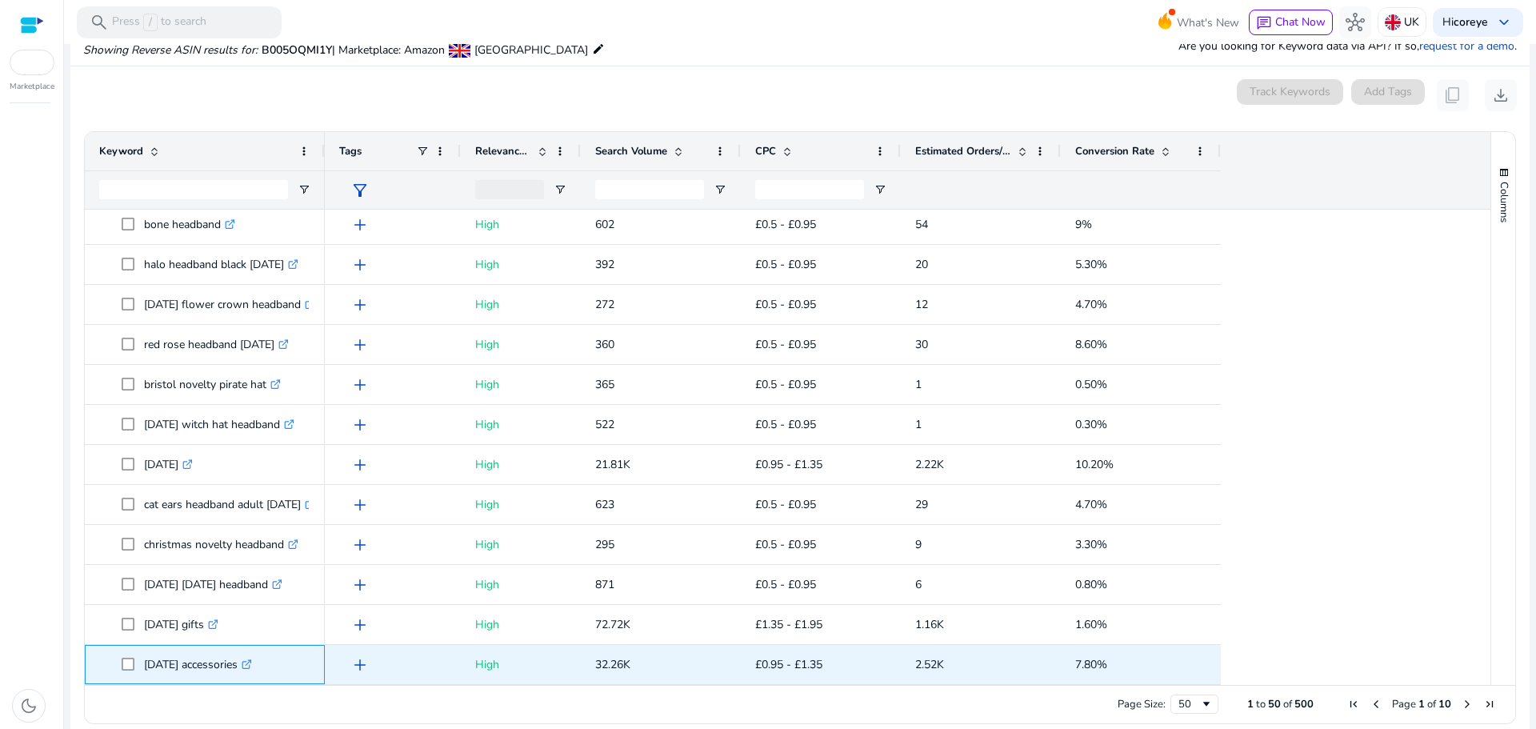
drag, startPoint x: 146, startPoint y: 664, endPoint x: 257, endPoint y: 657, distance: 110.6
click at [252, 657] on p "[DATE] accessories .st0{fill:#2c8af8}" at bounding box center [198, 664] width 108 height 33
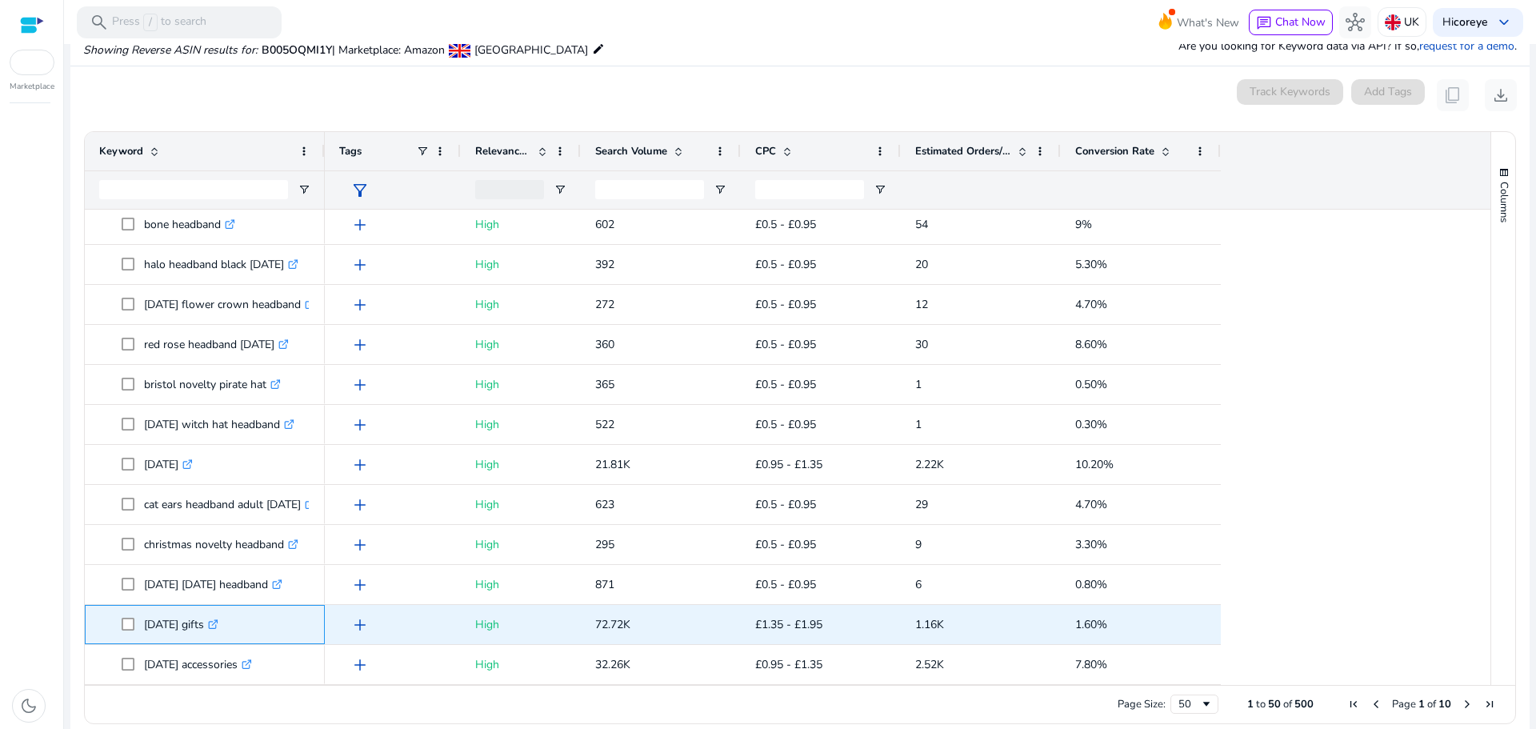
drag, startPoint x: 143, startPoint y: 618, endPoint x: 222, endPoint y: 625, distance: 79.4
click at [222, 625] on span "[DATE] gifts .st0{fill:#2c8af8}" at bounding box center [216, 624] width 189 height 33
